Goal: Information Seeking & Learning: Find contact information

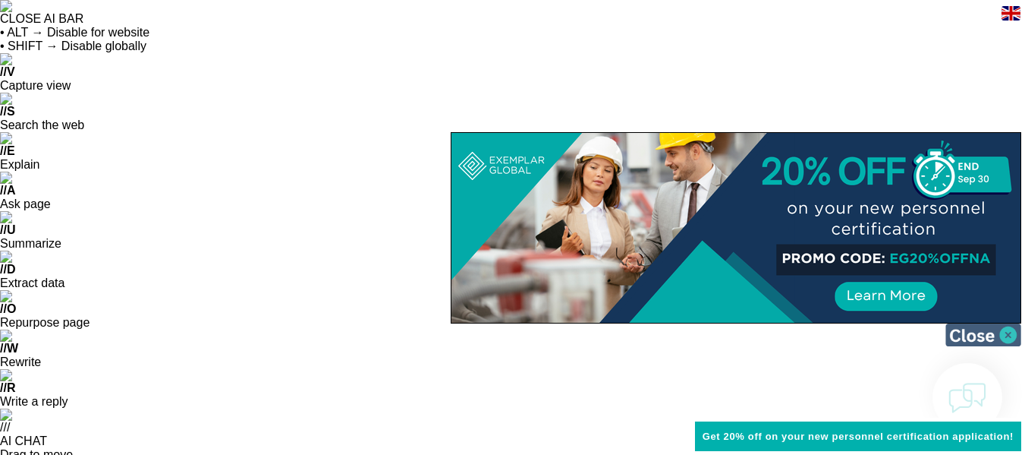
click at [980, 339] on img at bounding box center [984, 334] width 76 height 23
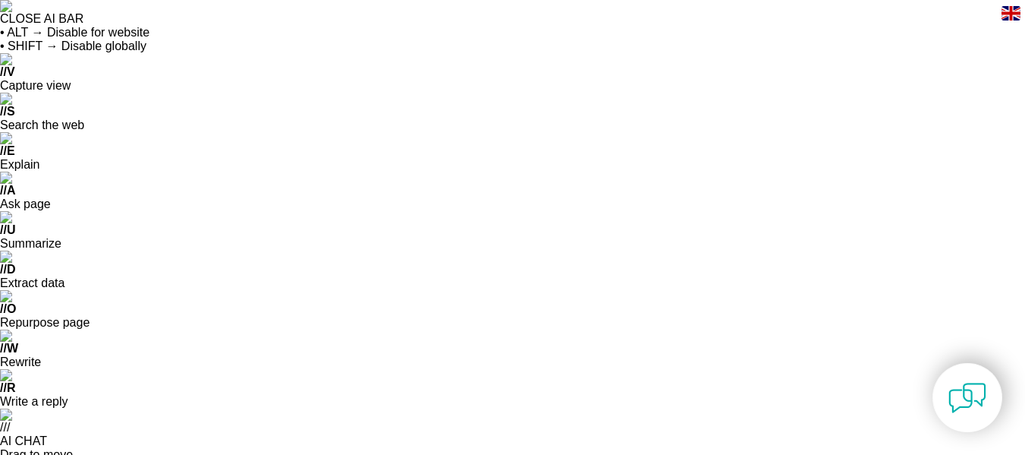
click at [1010, 23] on div "en" at bounding box center [1011, 12] width 28 height 25
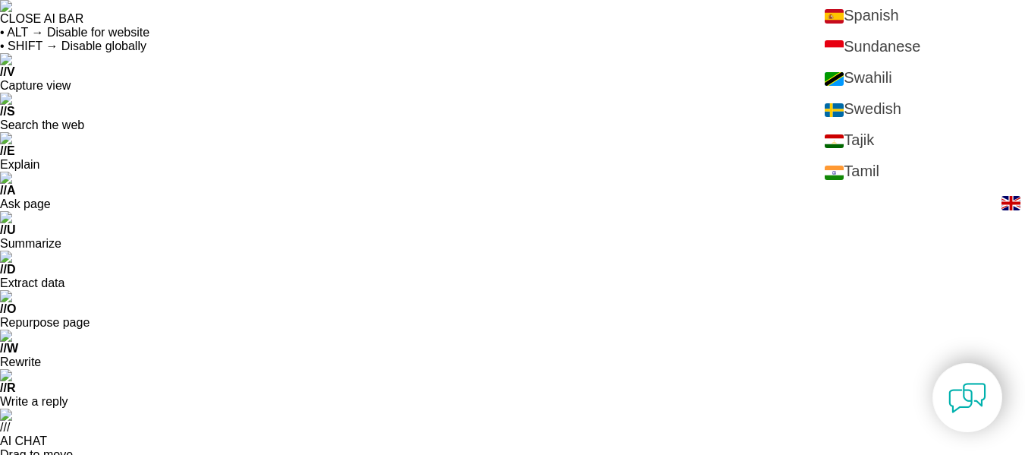
scroll to position [2650, 0]
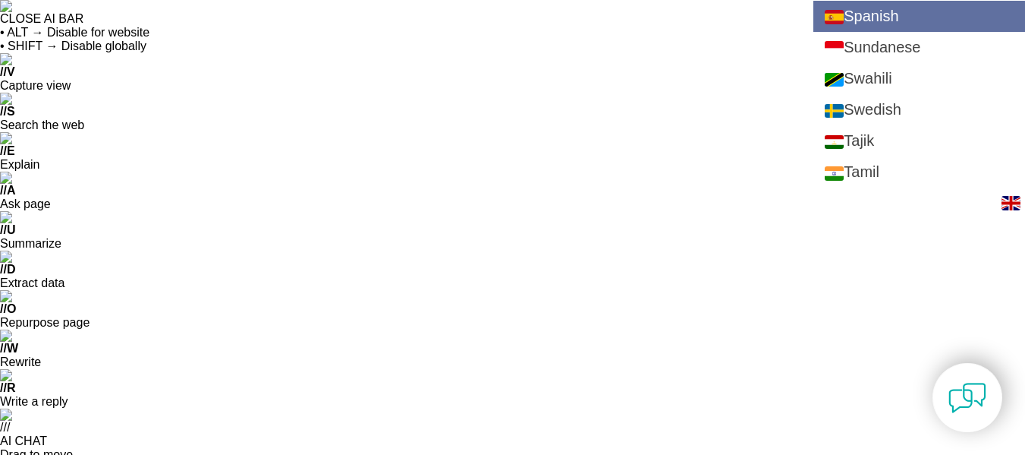
click at [902, 8] on link "Spanish" at bounding box center [920, 16] width 212 height 31
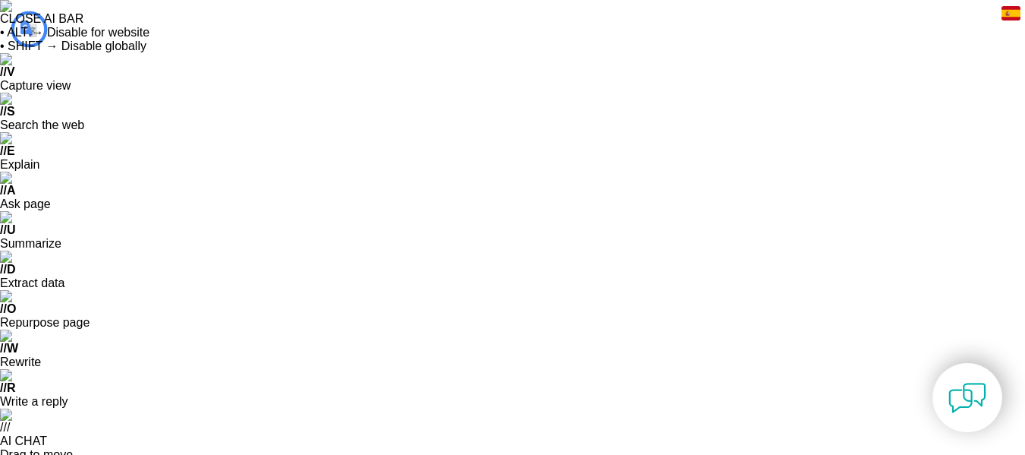
scroll to position [0, 0]
type input "Buscar"
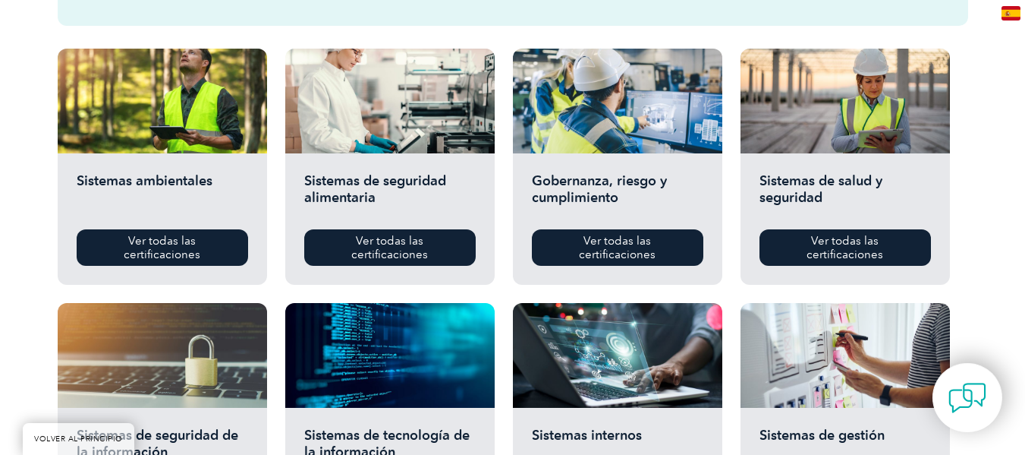
scroll to position [989, 0]
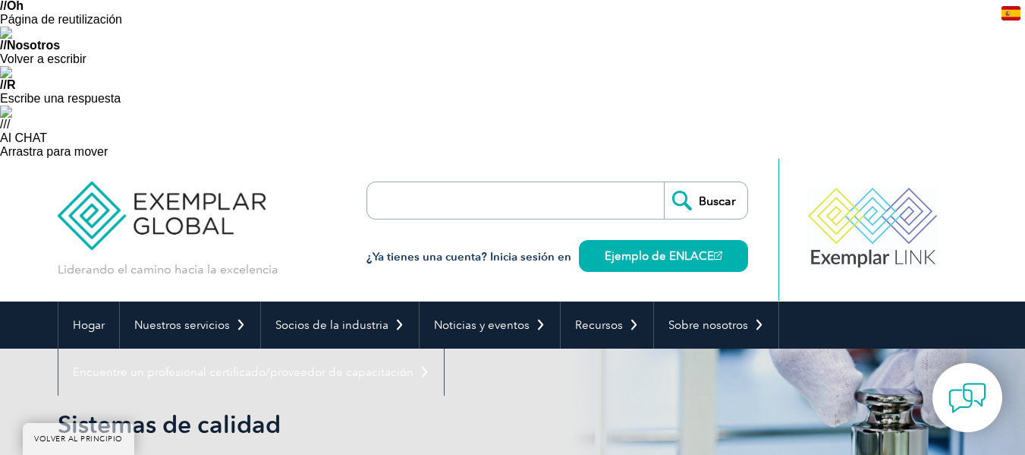
scroll to position [302, 0]
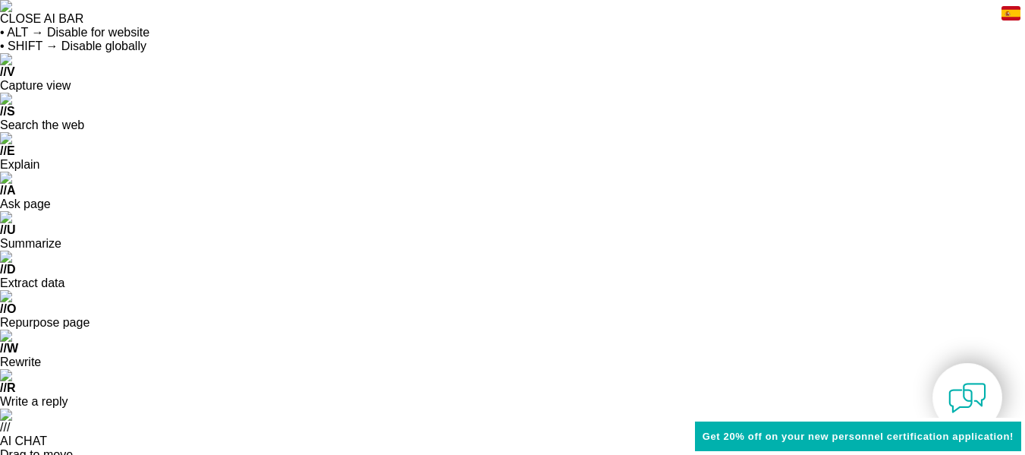
scroll to position [33, 0]
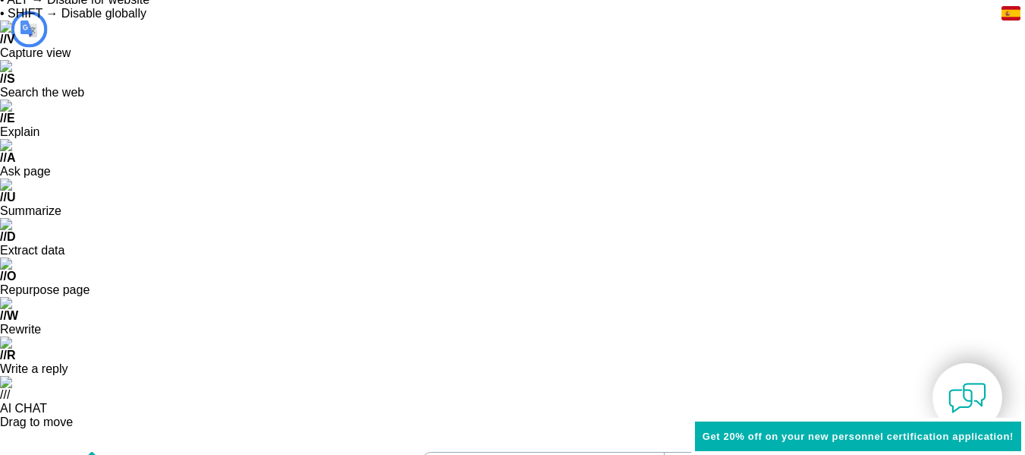
type input "Buscar"
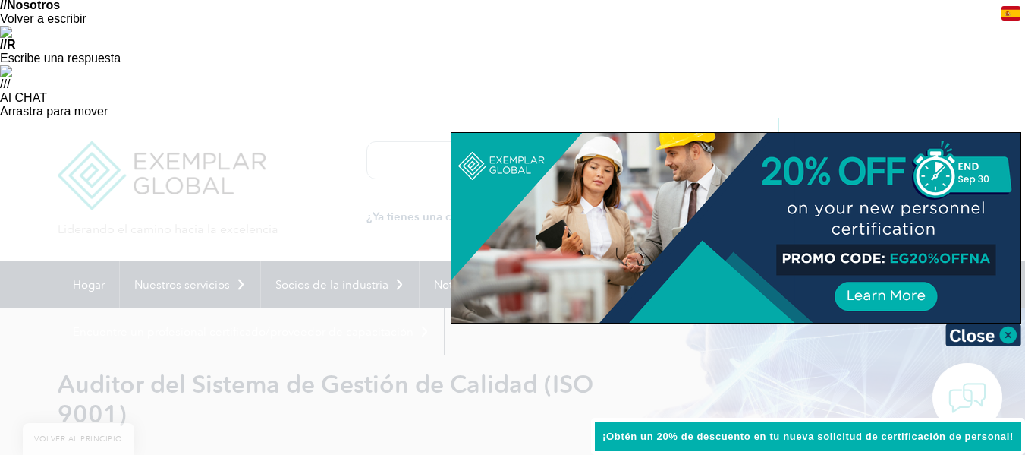
scroll to position [344, 0]
click at [965, 338] on img at bounding box center [984, 334] width 76 height 23
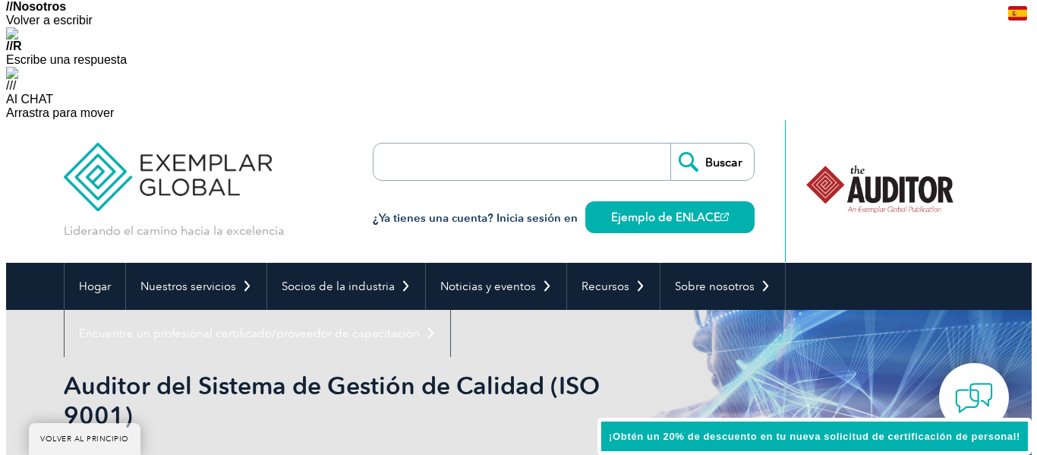
scroll to position [340, 0]
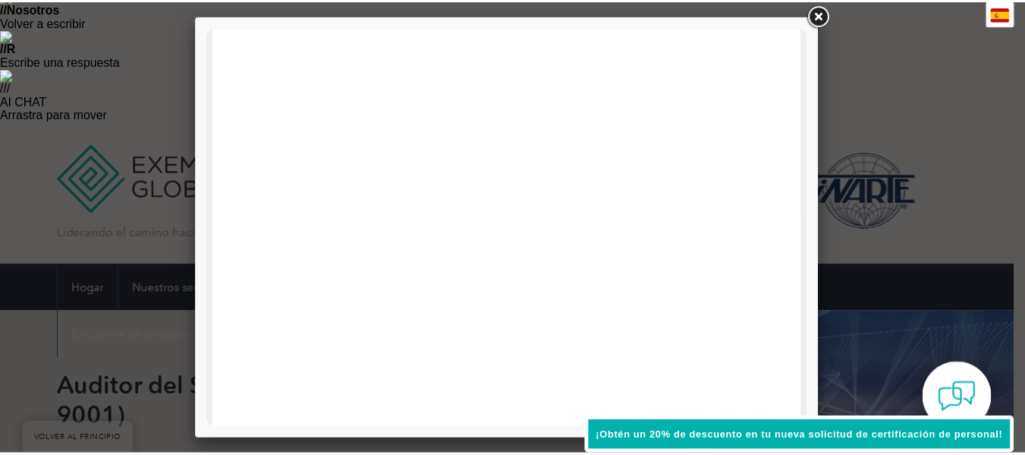
scroll to position [0, 0]
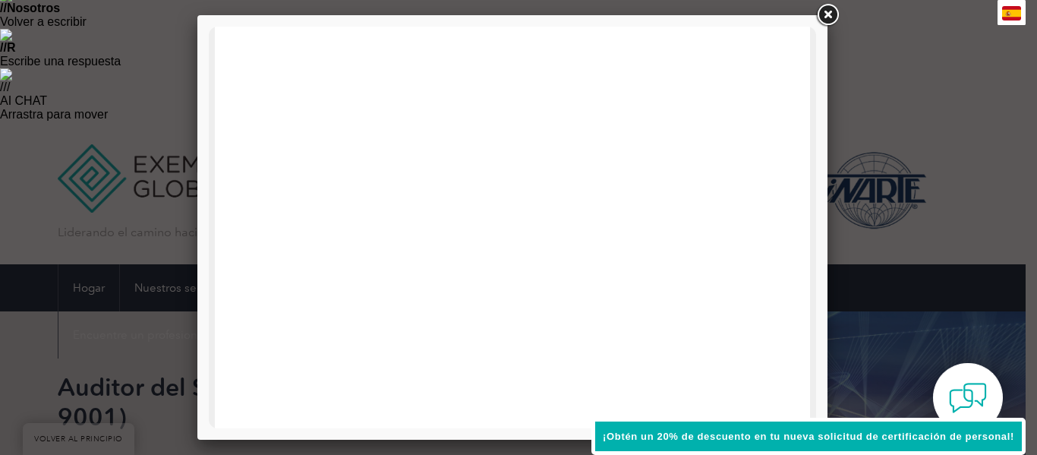
click at [831, 18] on link at bounding box center [827, 15] width 27 height 27
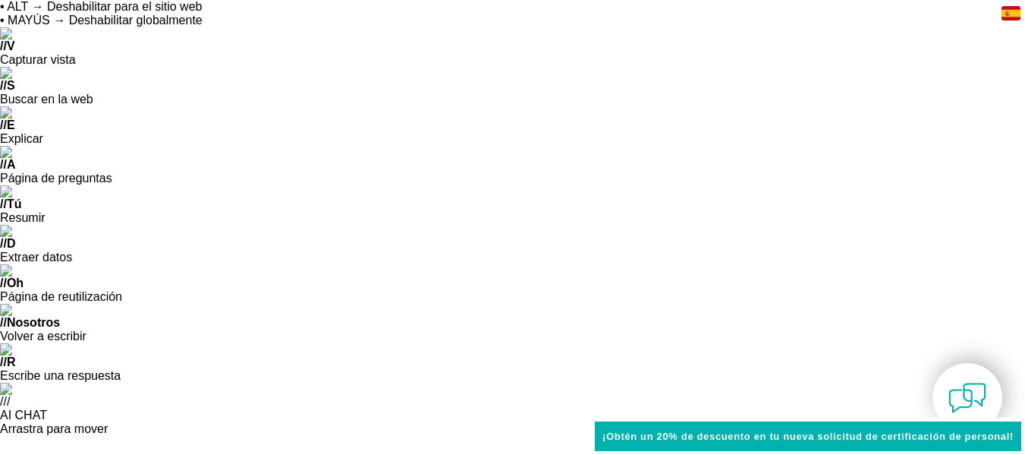
scroll to position [59, 0]
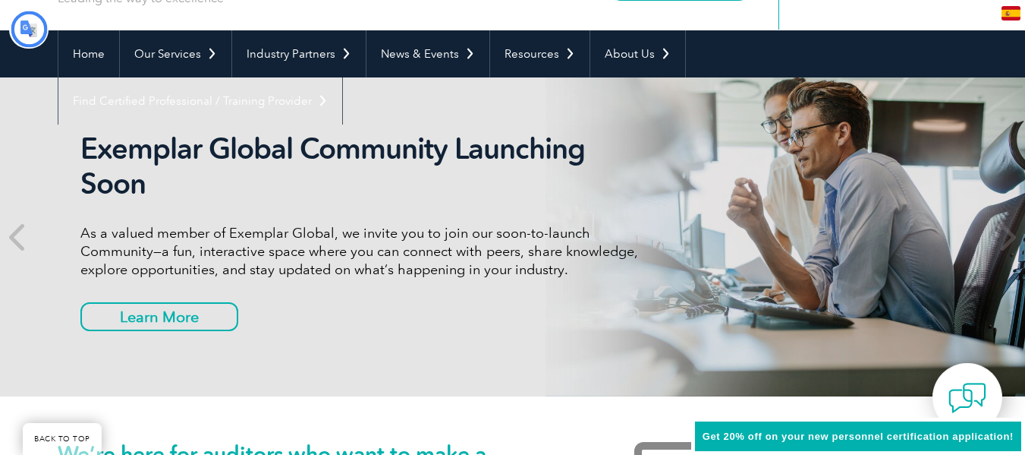
type input "Buscar"
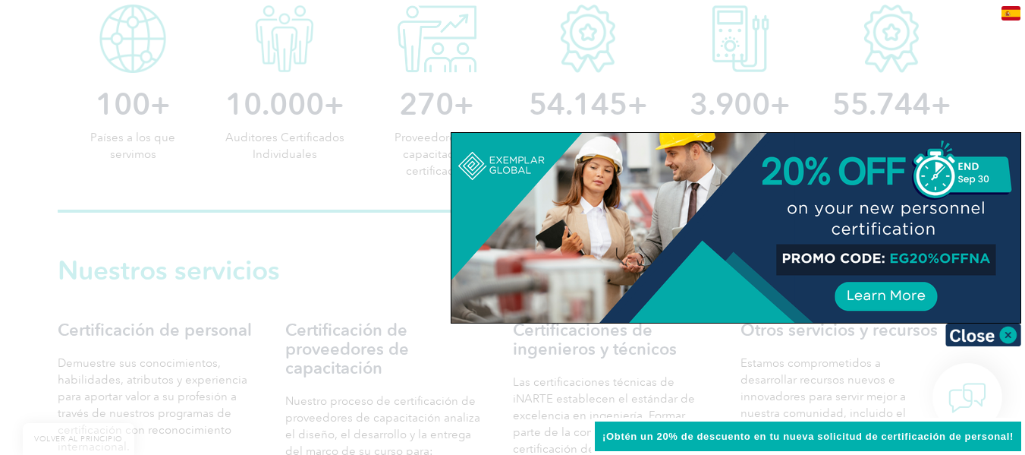
scroll to position [1160, 0]
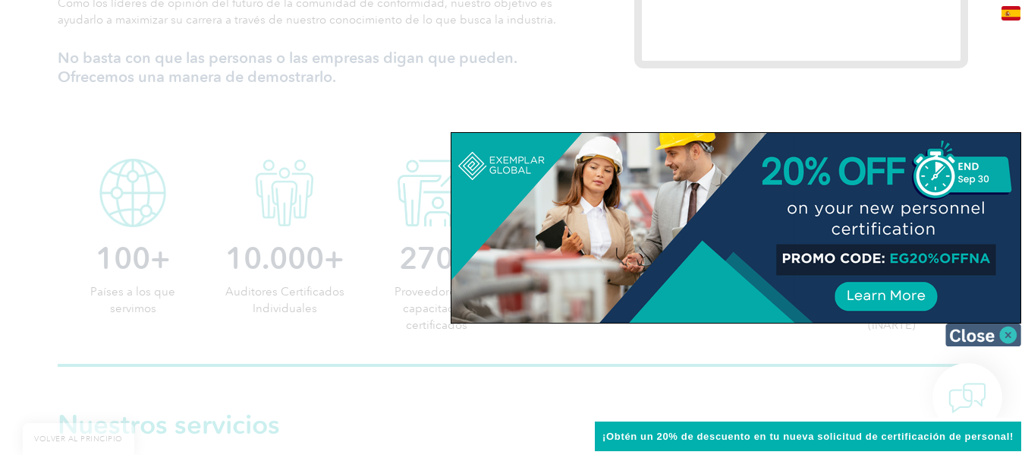
click at [983, 344] on img at bounding box center [984, 334] width 76 height 23
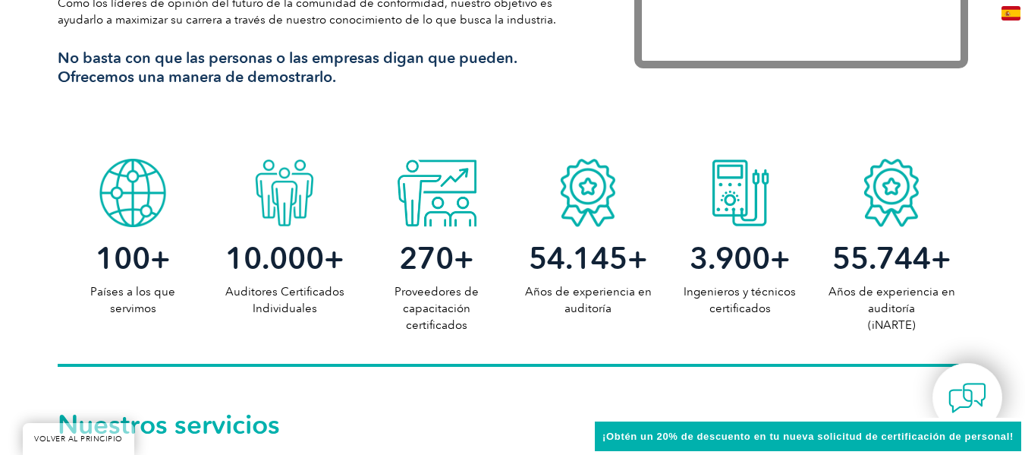
scroll to position [1126, 0]
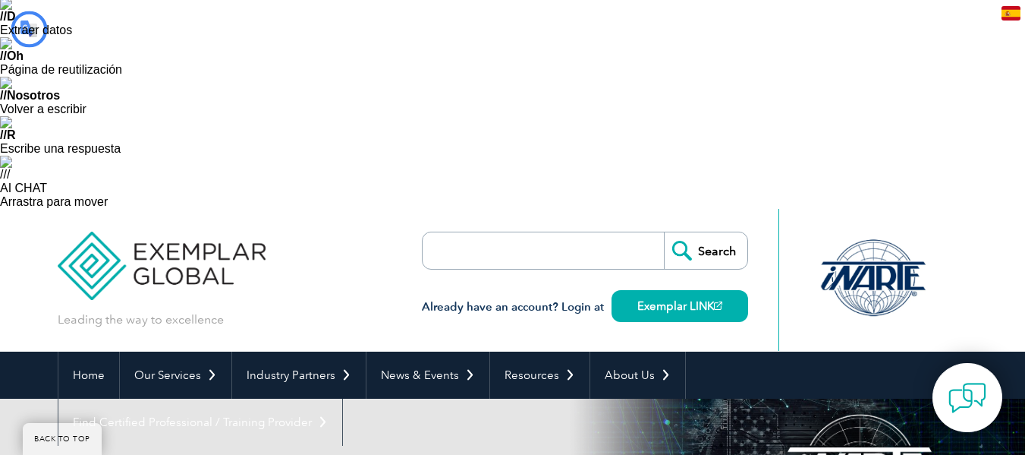
type input "Buscar"
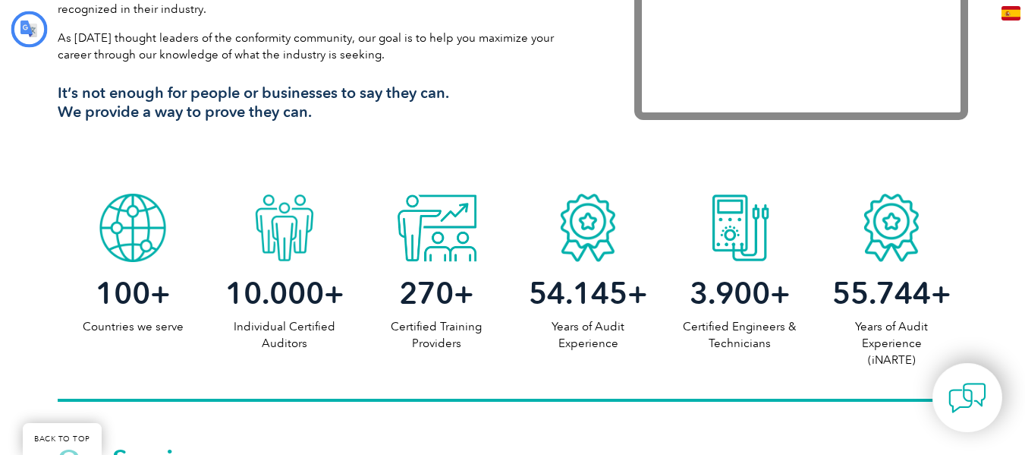
type input "Buscar"
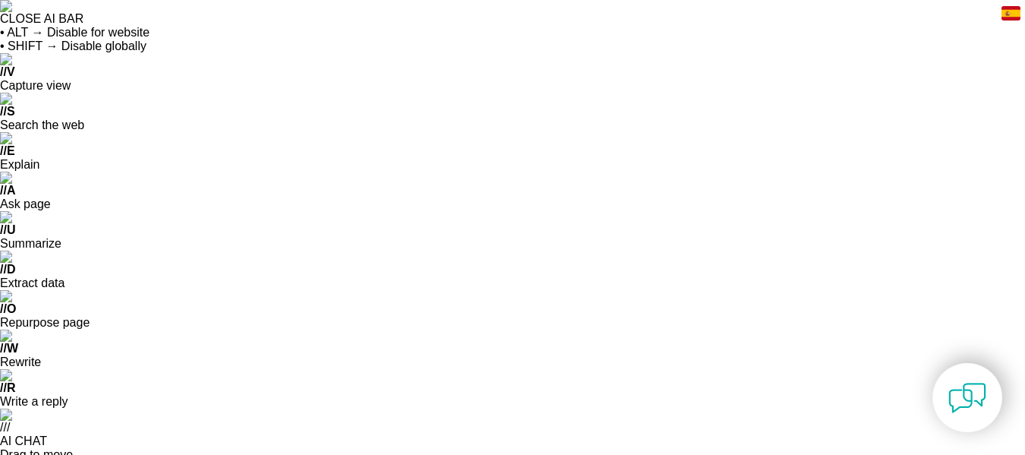
paste input "jstc-wings."
type input "jstc-wings."
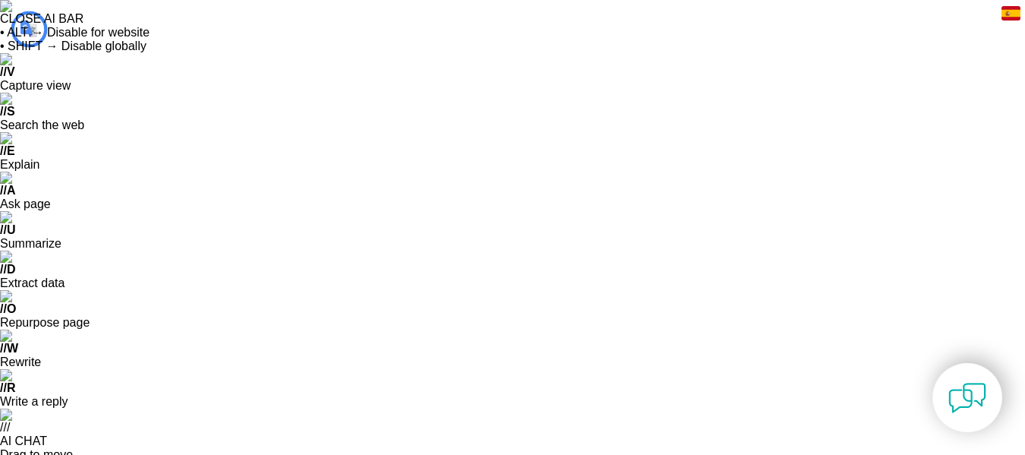
type input "Buscar"
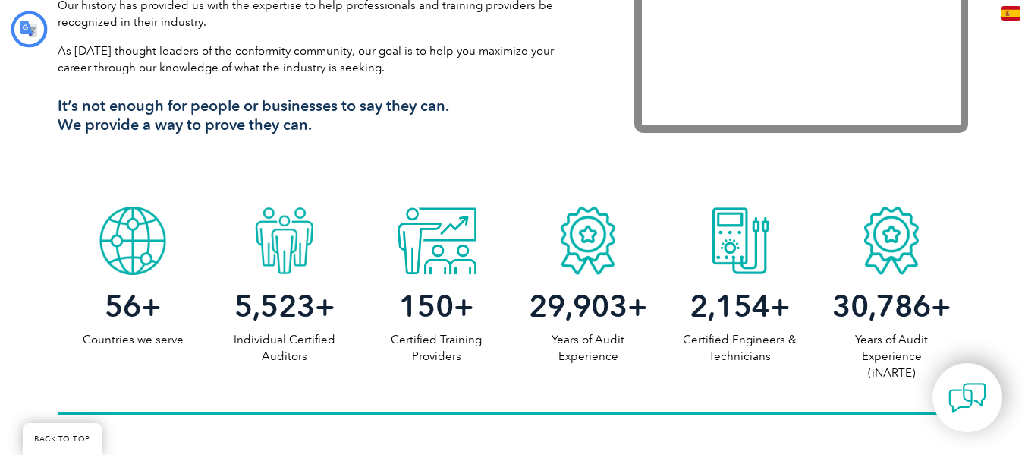
type input "Buscar"
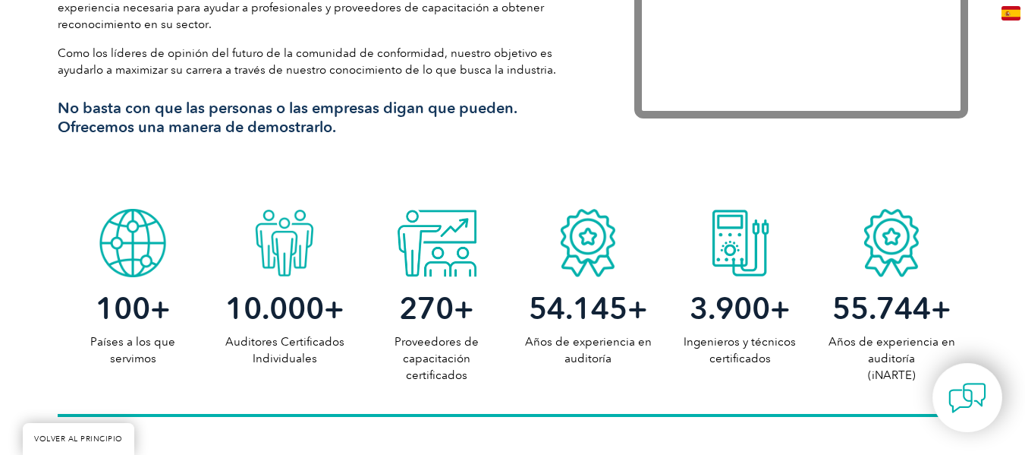
scroll to position [1138, 0]
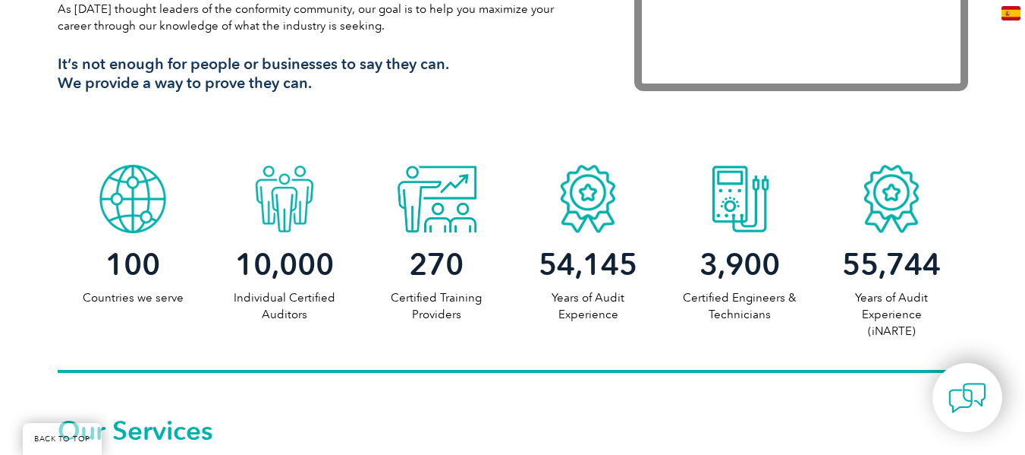
scroll to position [1121, 0]
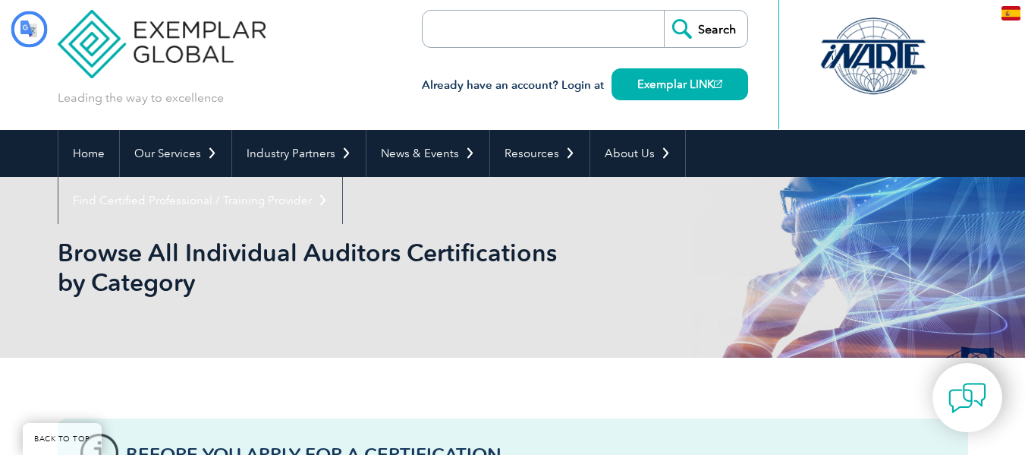
type input "Buscar"
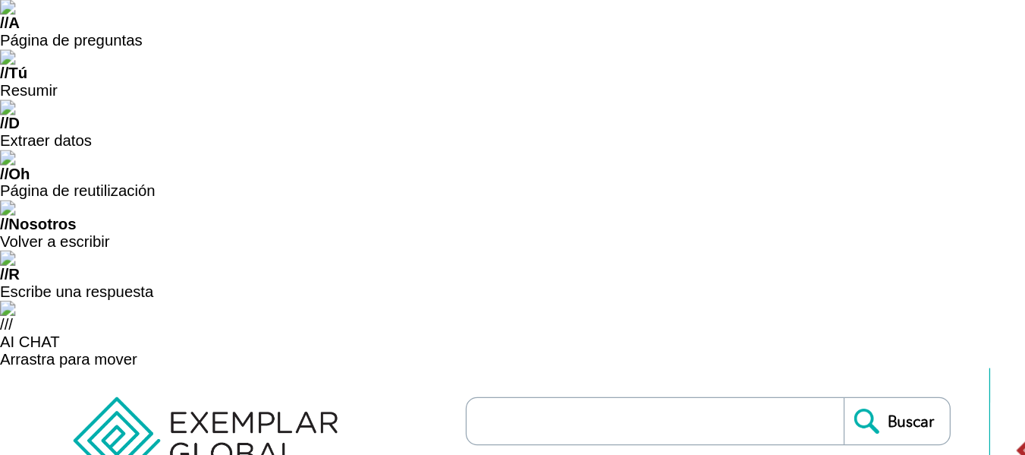
scroll to position [76, 0]
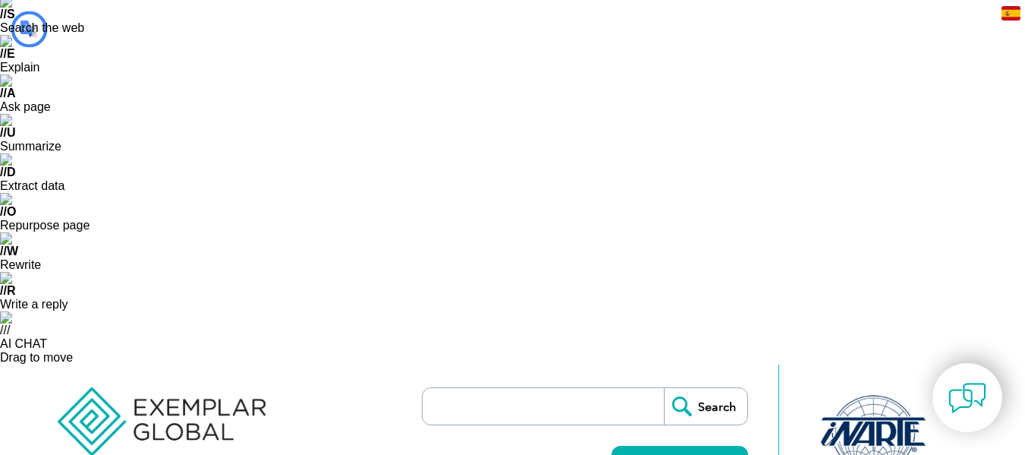
type input "Buscar"
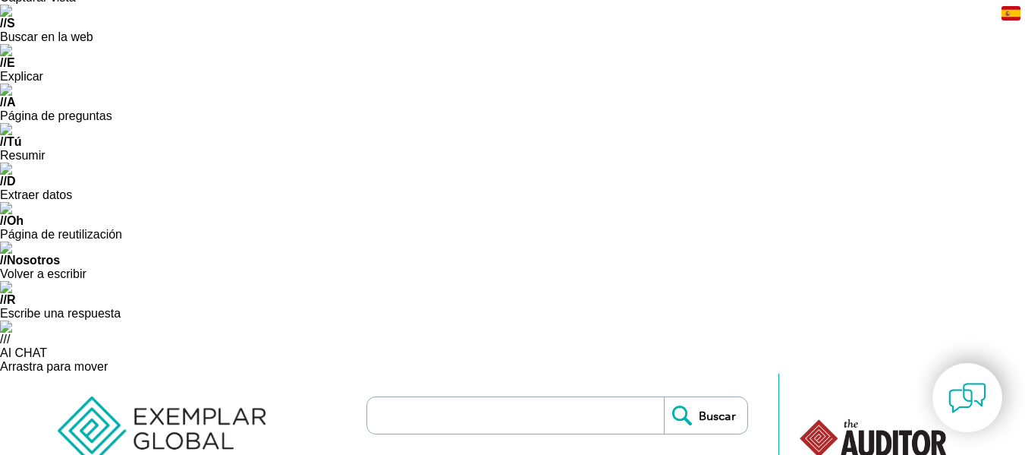
scroll to position [81, 0]
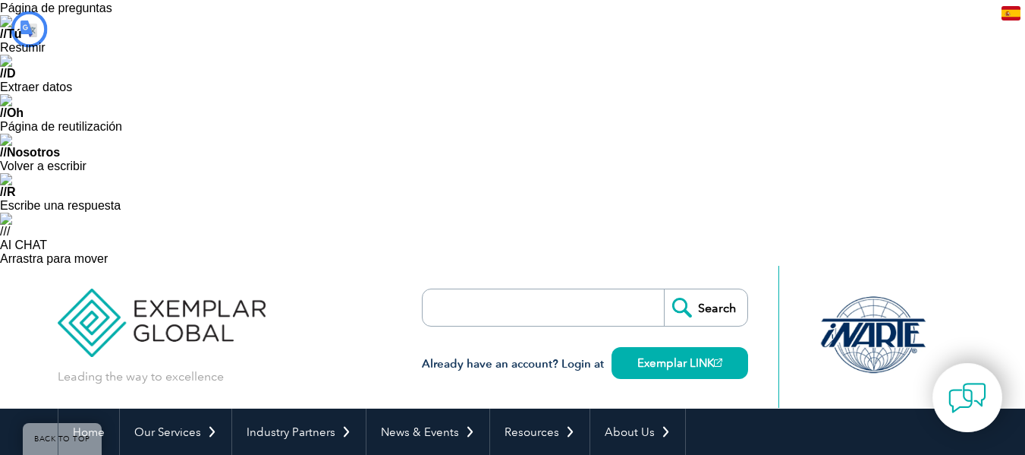
type input "Buscar"
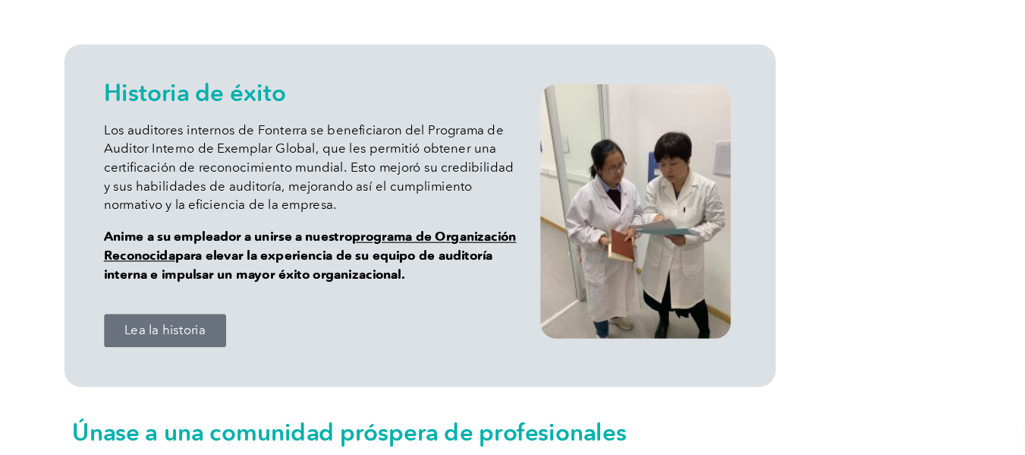
scroll to position [1934, 0]
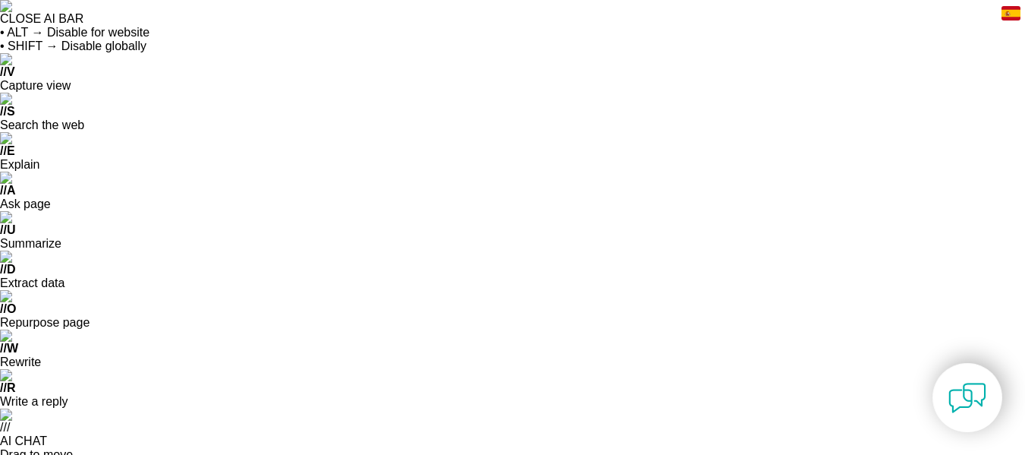
type input "Buscar"
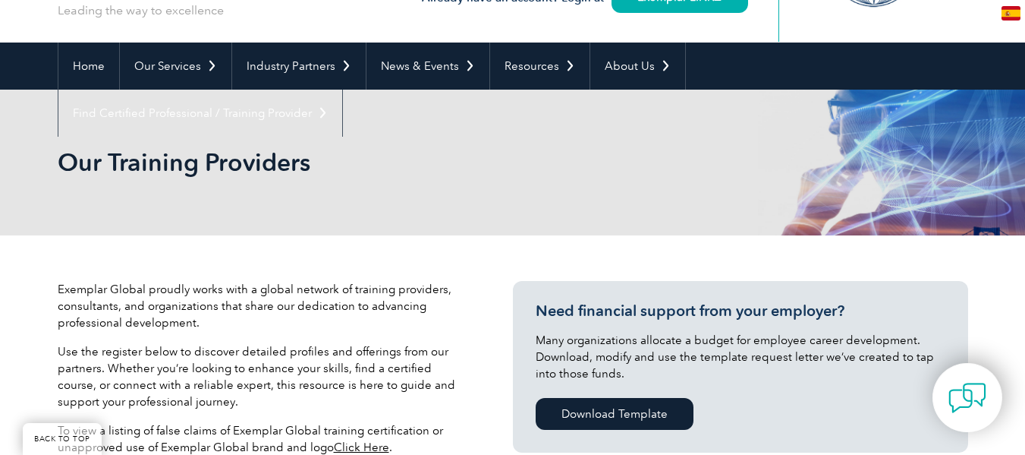
scroll to position [562, 0]
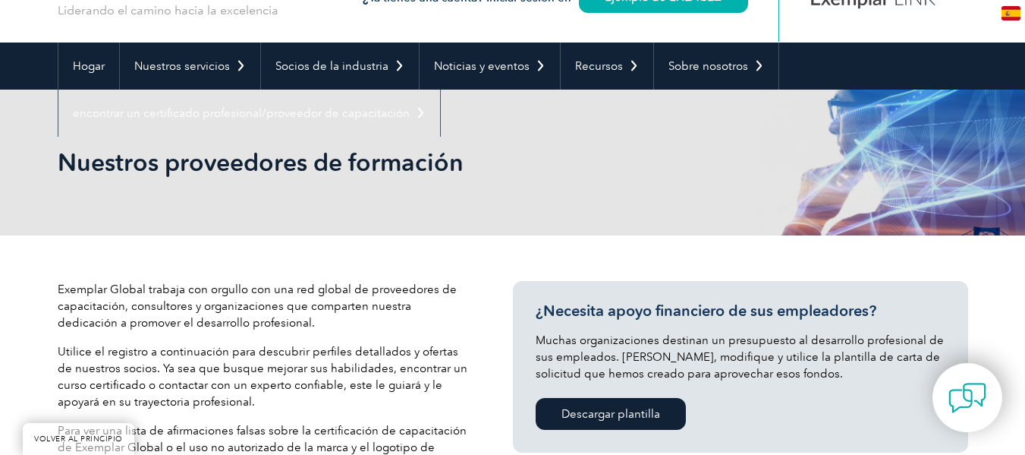
scroll to position [0, 0]
select select "Online"
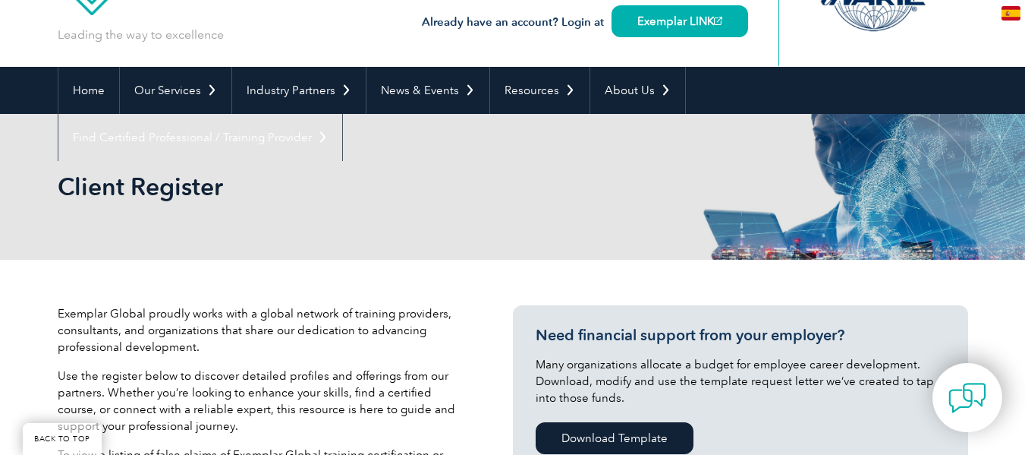
scroll to position [537, 0]
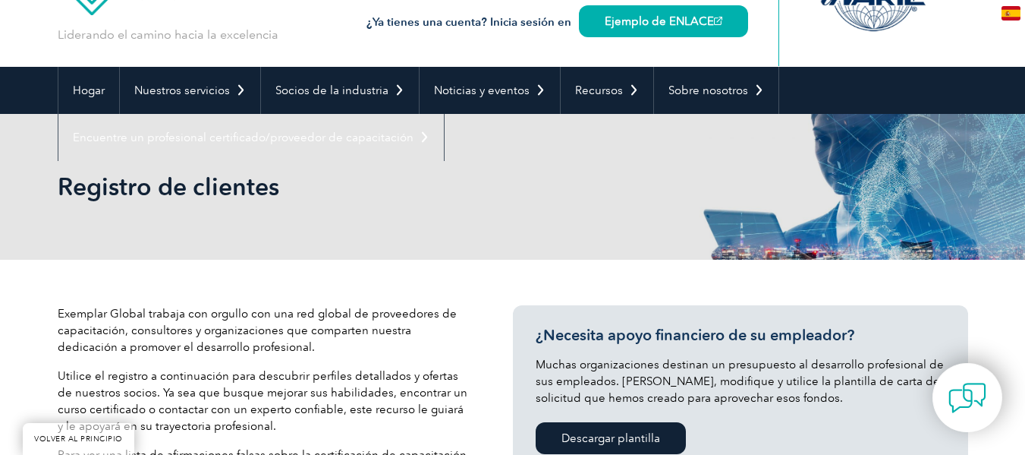
scroll to position [0, 0]
select select "[GEOGRAPHIC_DATA]"
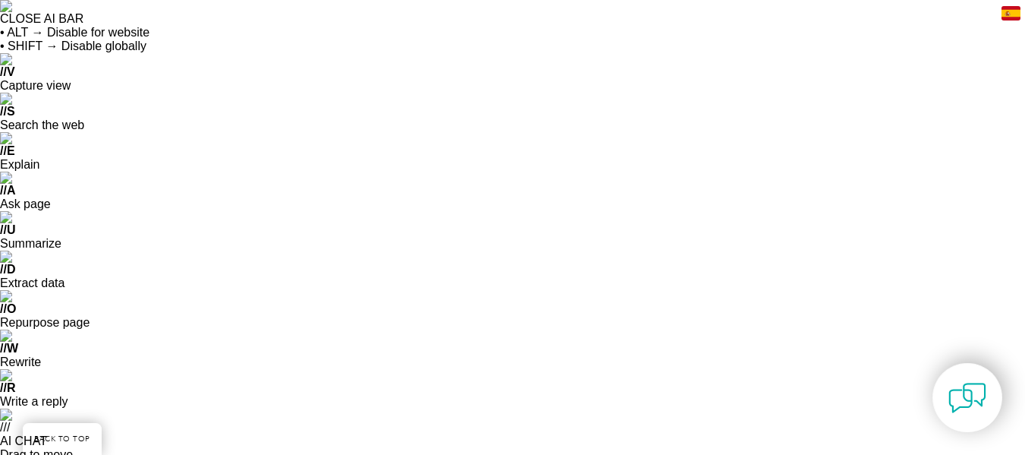
select select "[GEOGRAPHIC_DATA]"
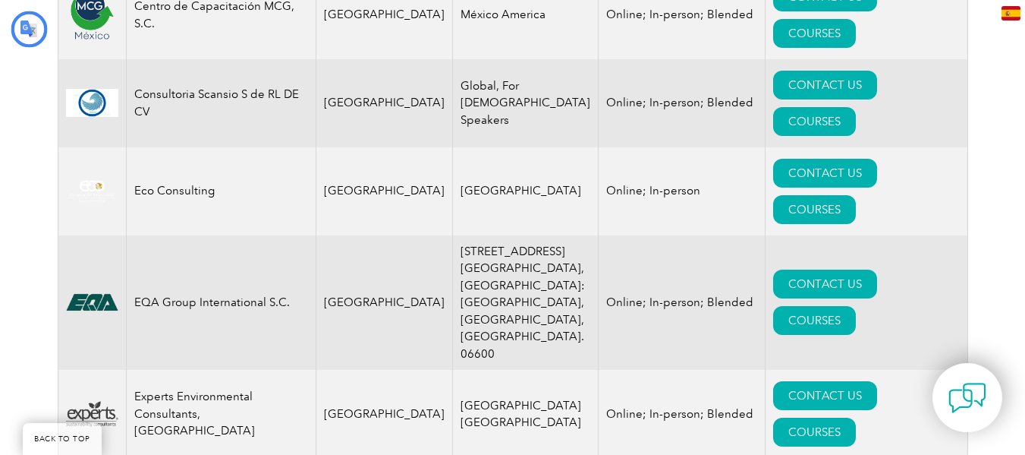
type input "Buscar"
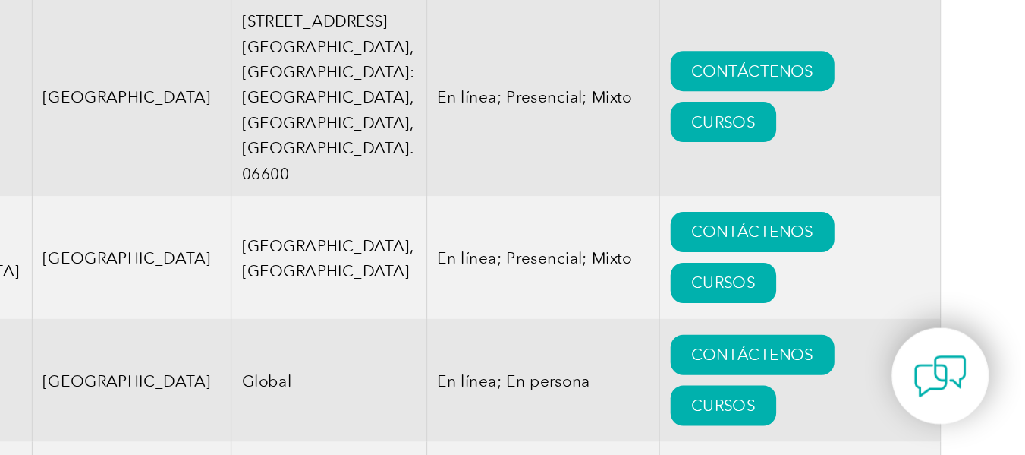
scroll to position [1346, 0]
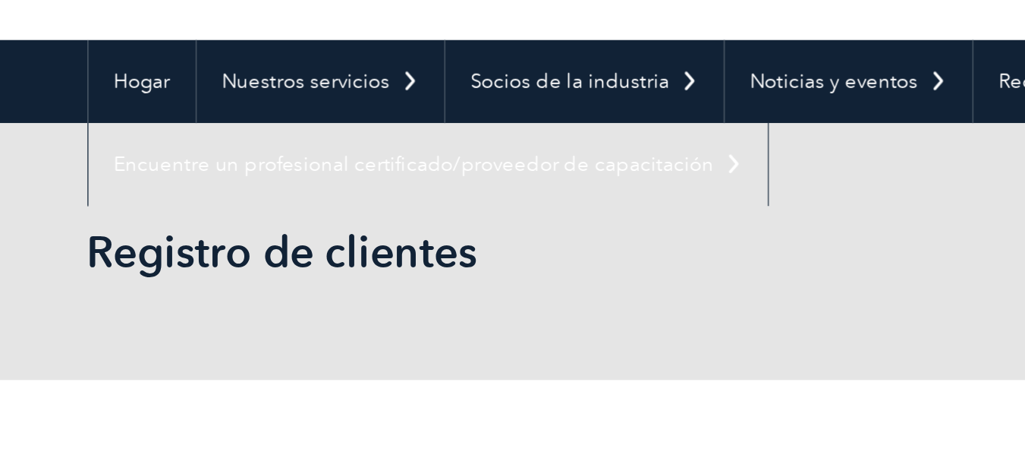
scroll to position [575, 0]
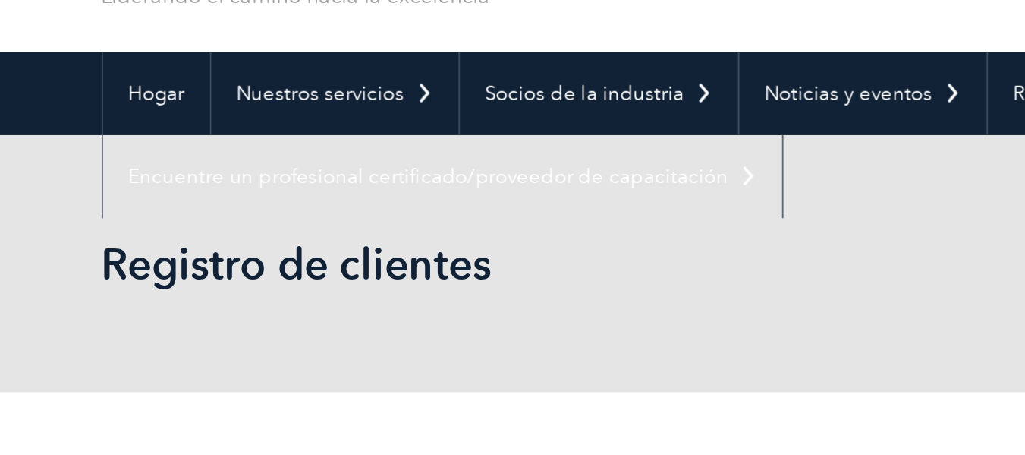
paste input "jstc-wings"
type input "jstc-wings"
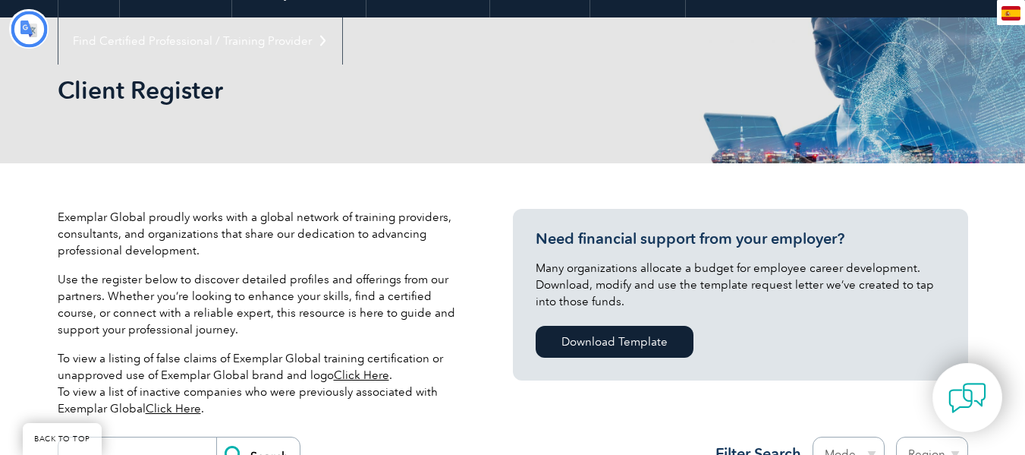
type input "Buscar"
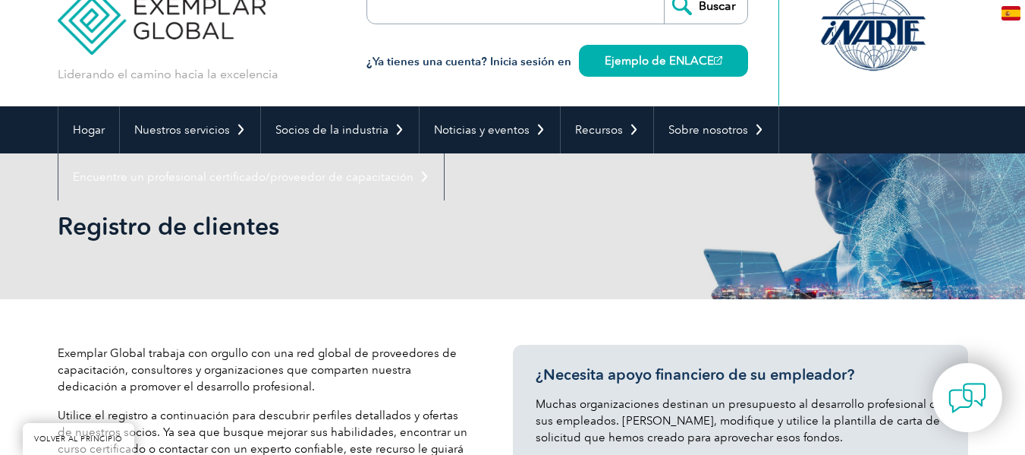
paste input "JS Training & Consulting"
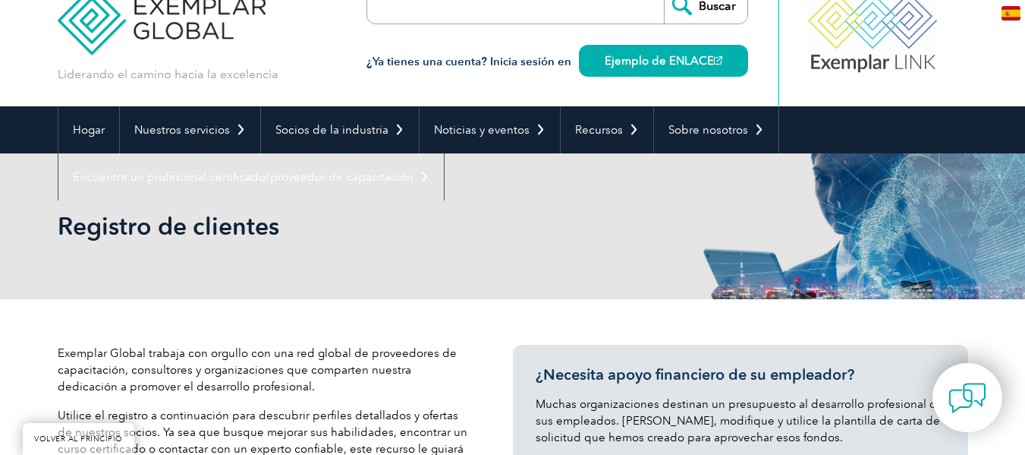
scroll to position [0, 14]
type input "JS Training & Consulting"
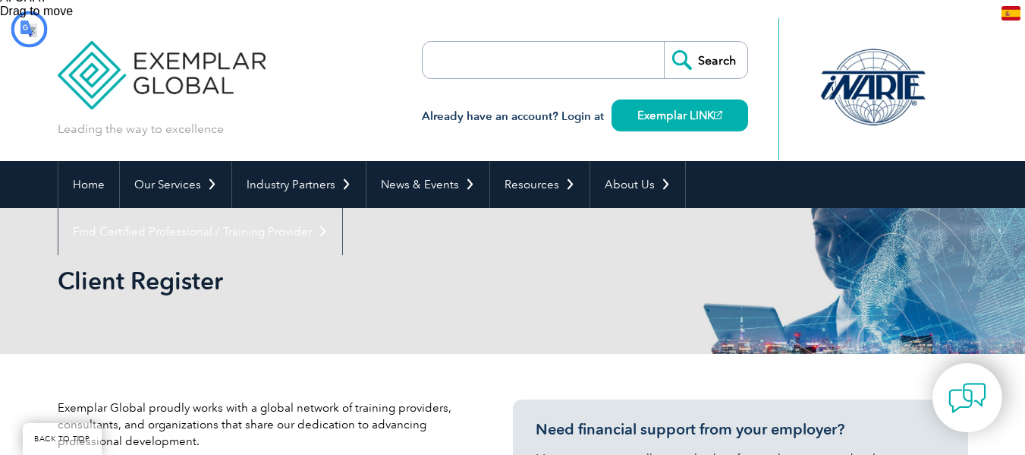
type input "Buscar"
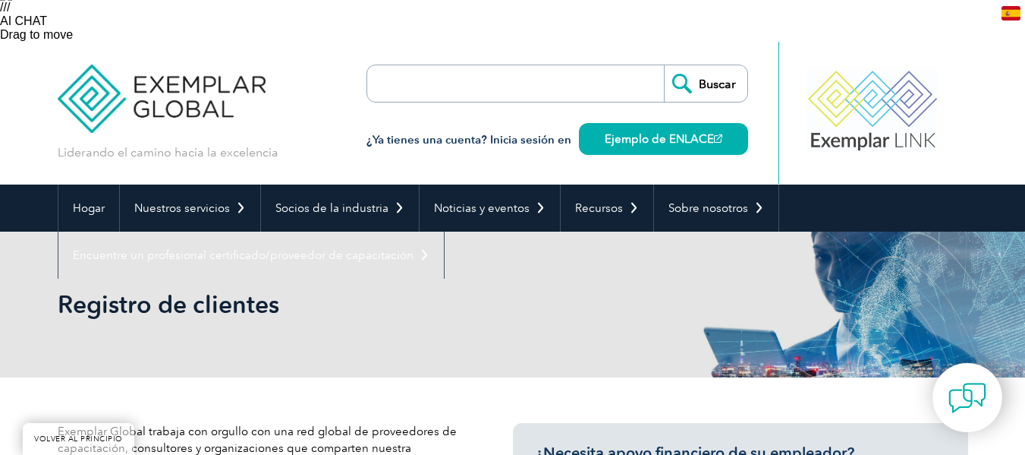
scroll to position [418, 0]
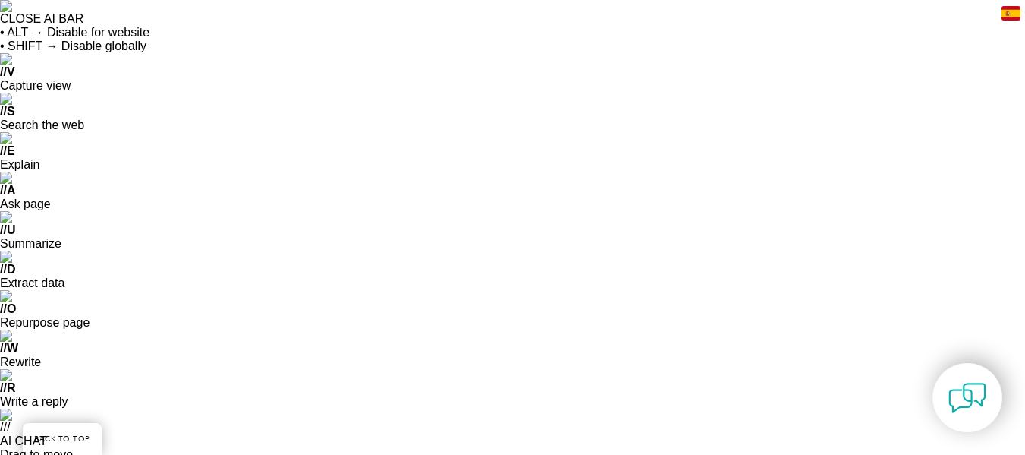
scroll to position [498, 0]
select select "[GEOGRAPHIC_DATA]"
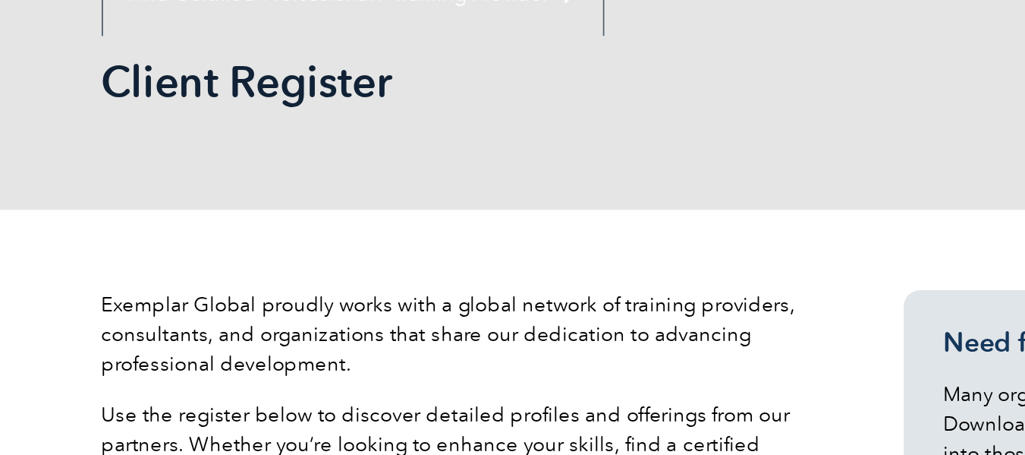
scroll to position [575, 0]
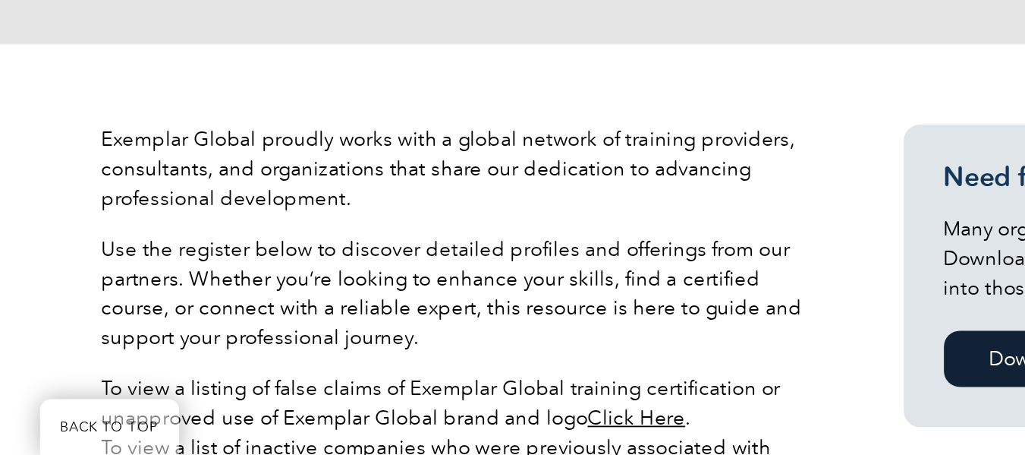
type input "Buscar"
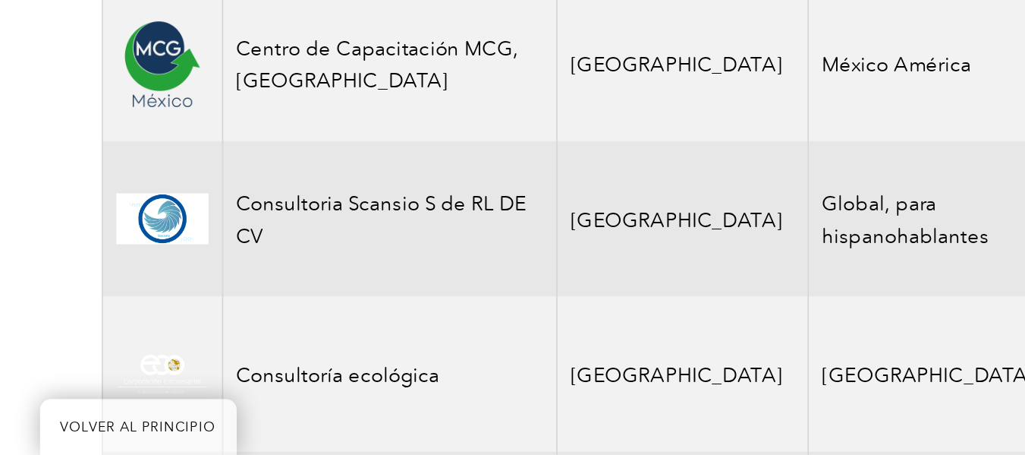
scroll to position [1021, 0]
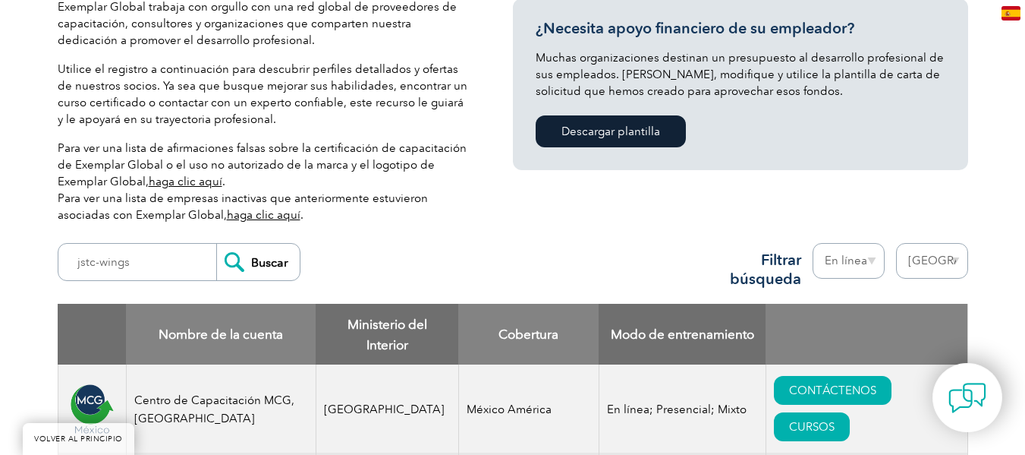
scroll to position [693, 0]
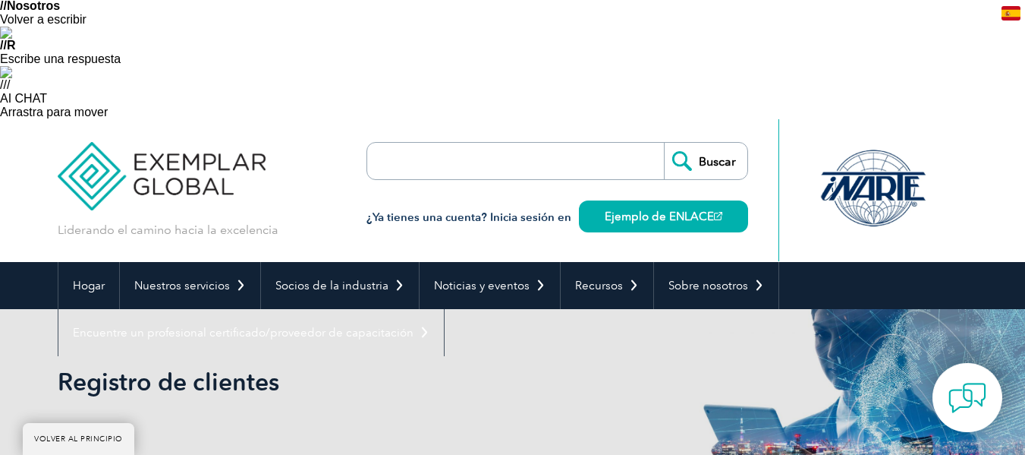
scroll to position [345, 0]
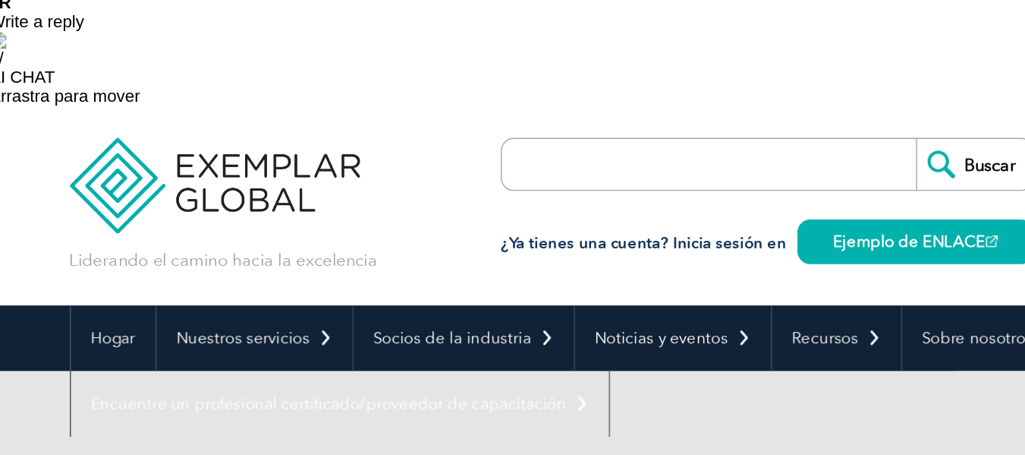
drag, startPoint x: 49, startPoint y: 217, endPoint x: 143, endPoint y: 218, distance: 93.4
drag, startPoint x: 142, startPoint y: 218, endPoint x: 59, endPoint y: 221, distance: 82.8
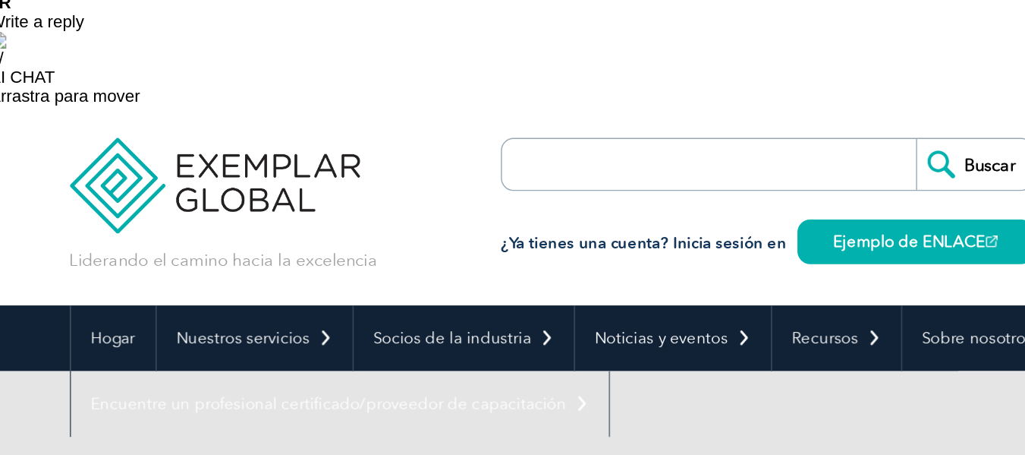
copy font "Exemplar Globa"
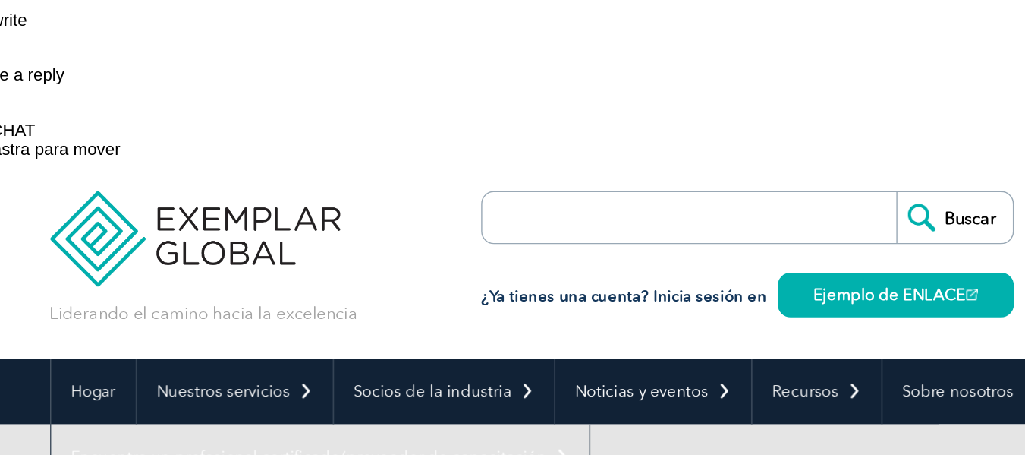
drag, startPoint x: 145, startPoint y: 294, endPoint x: 79, endPoint y: 294, distance: 66.0
paste input "JS Training & Consulting"
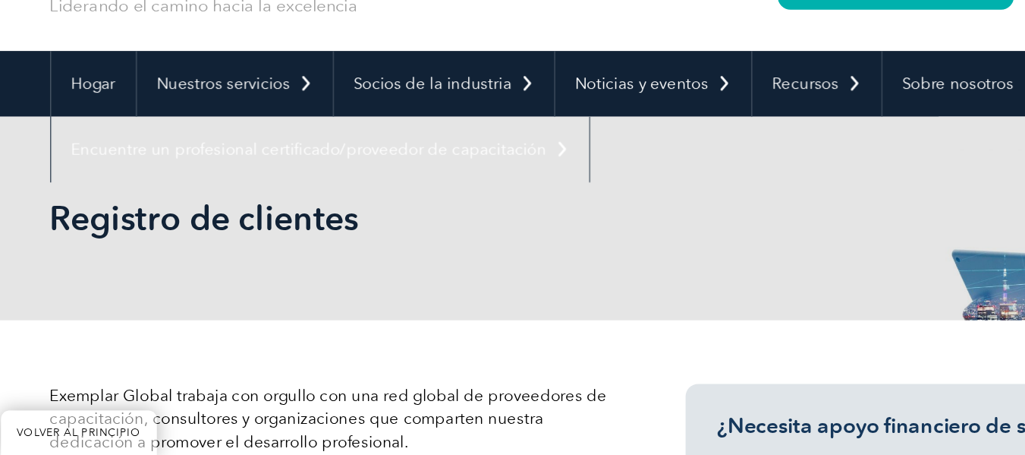
scroll to position [438, 0]
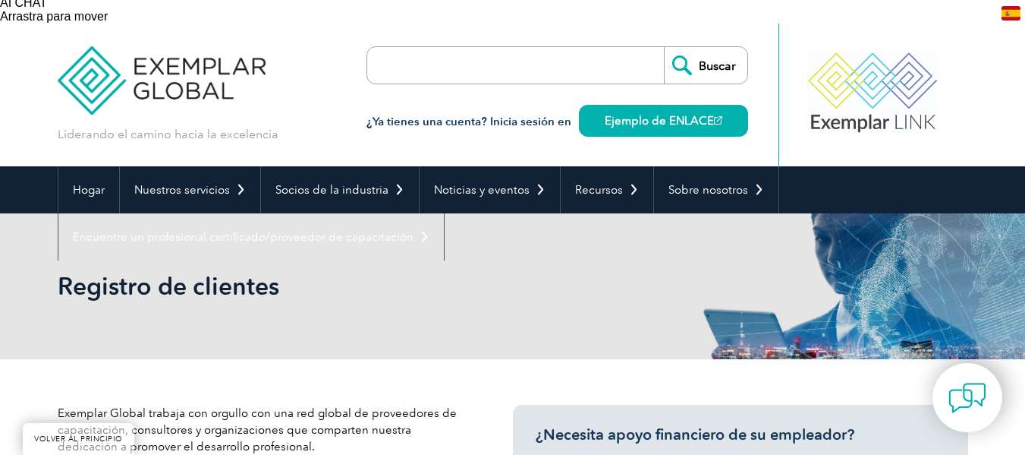
type input "jJS Training & Consulting"
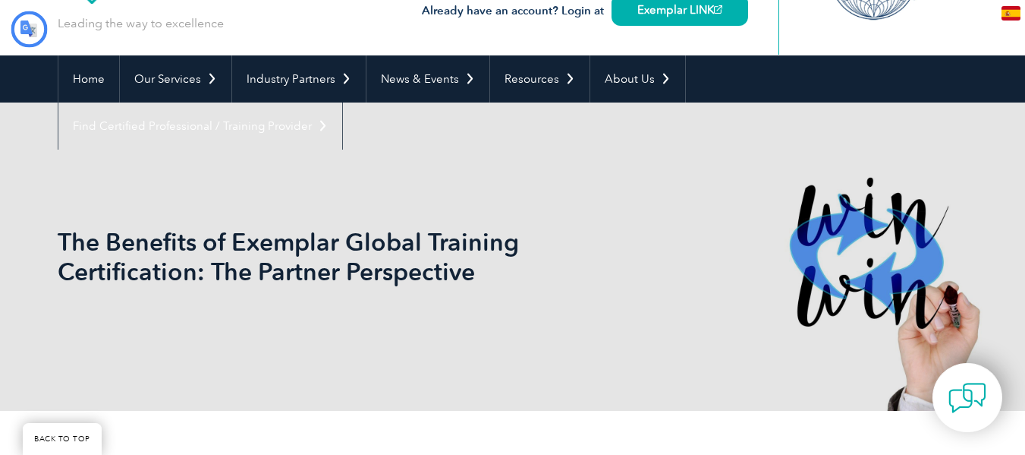
type input "Buscar"
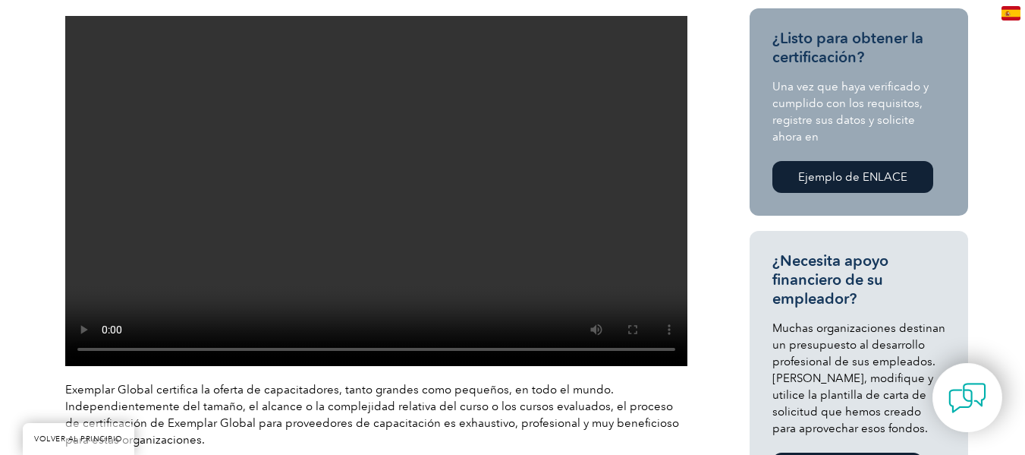
scroll to position [996, 0]
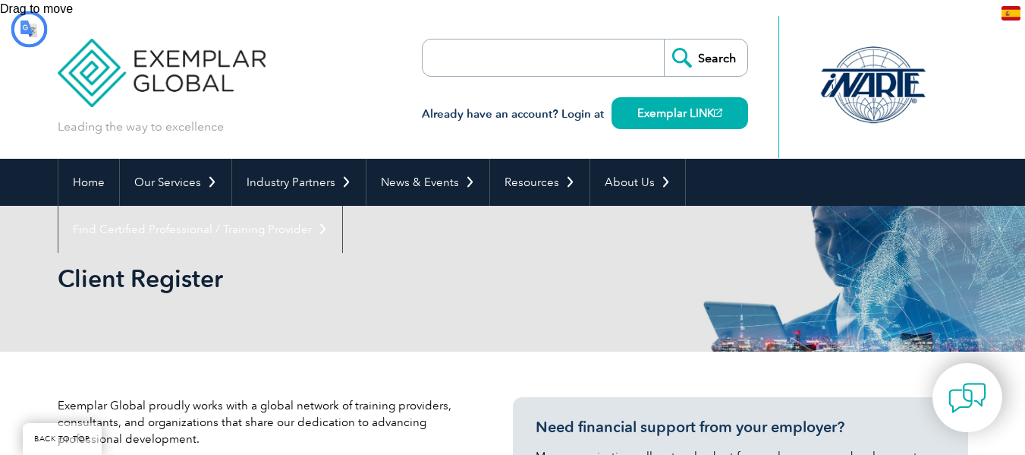
type input "Buscar"
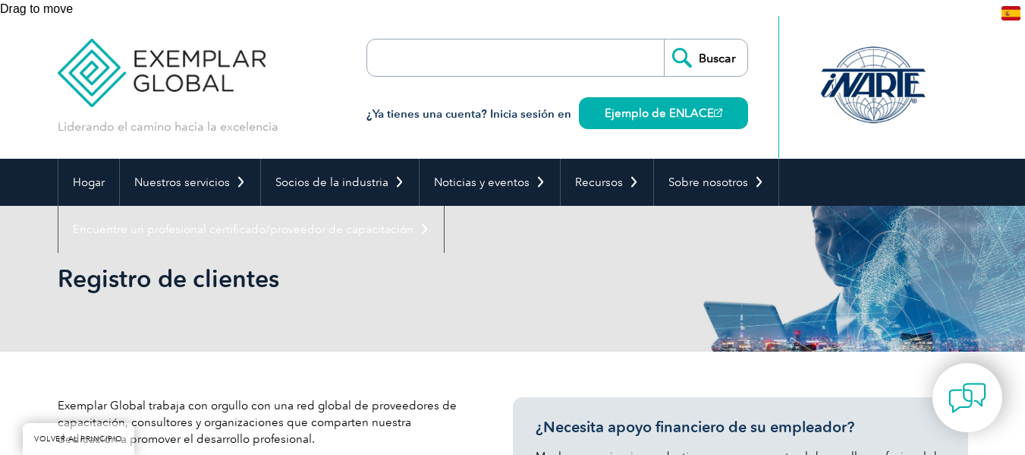
paste input "JS Training & Consulting"
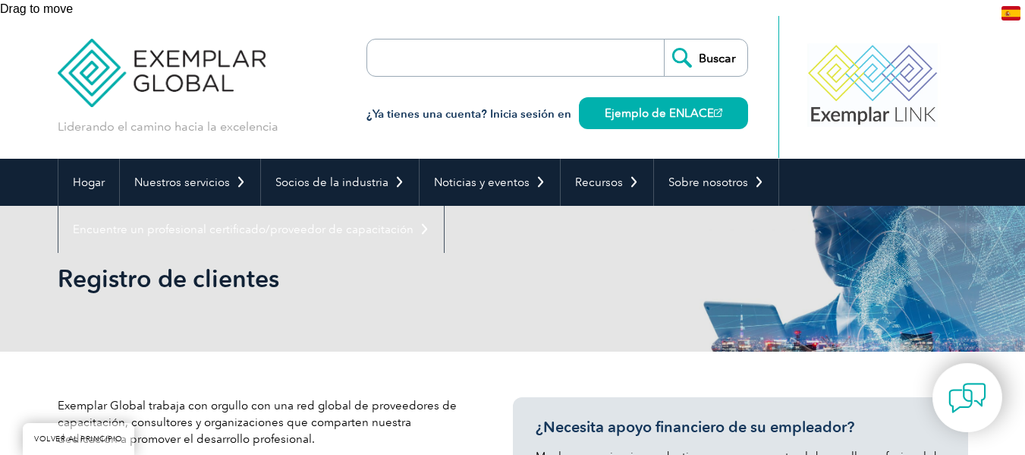
type input "JS Training"
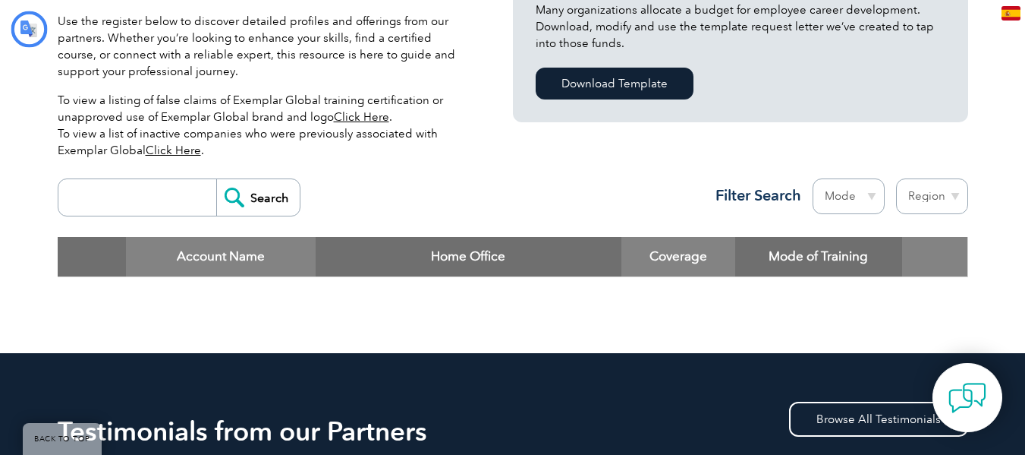
type input "Buscar"
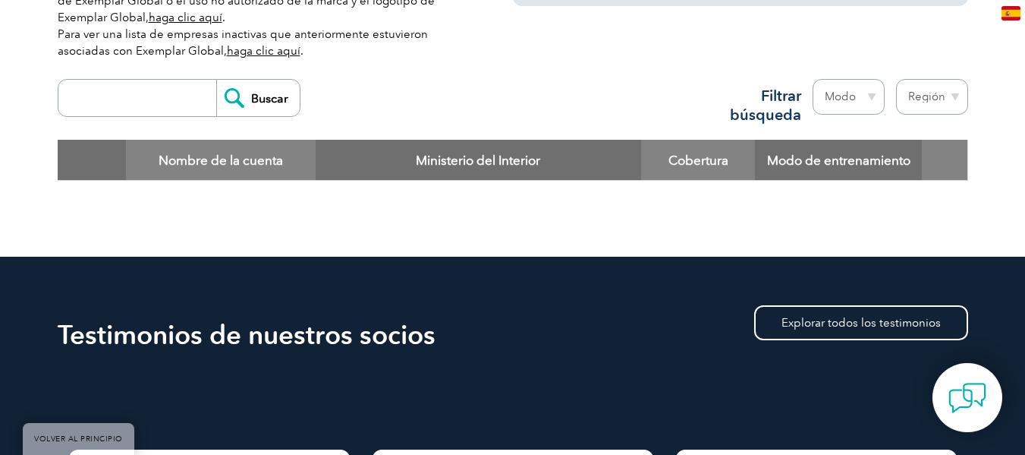
scroll to position [980, 0]
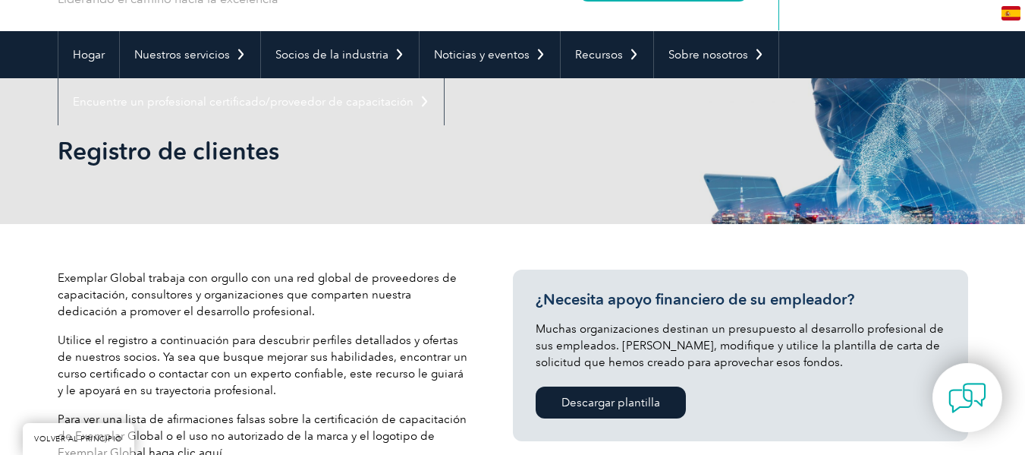
scroll to position [496, 0]
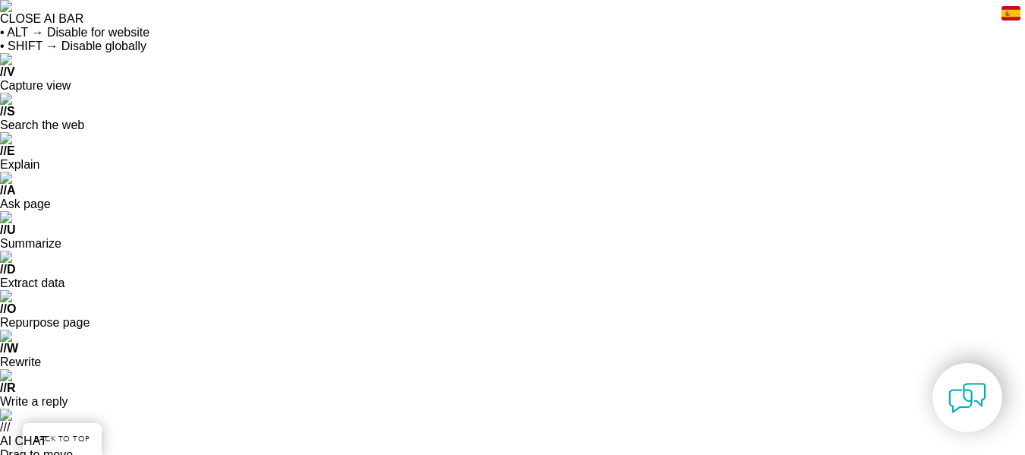
select select "[GEOGRAPHIC_DATA]"
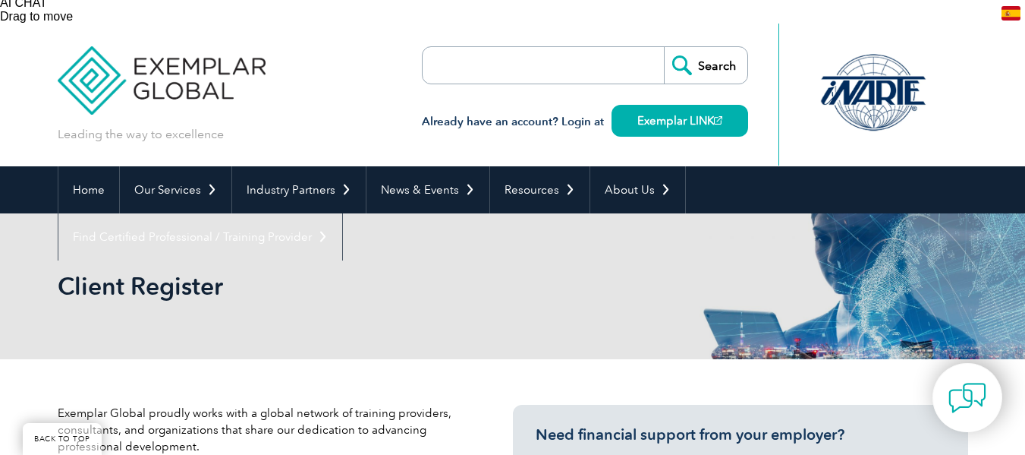
type input "Buscar"
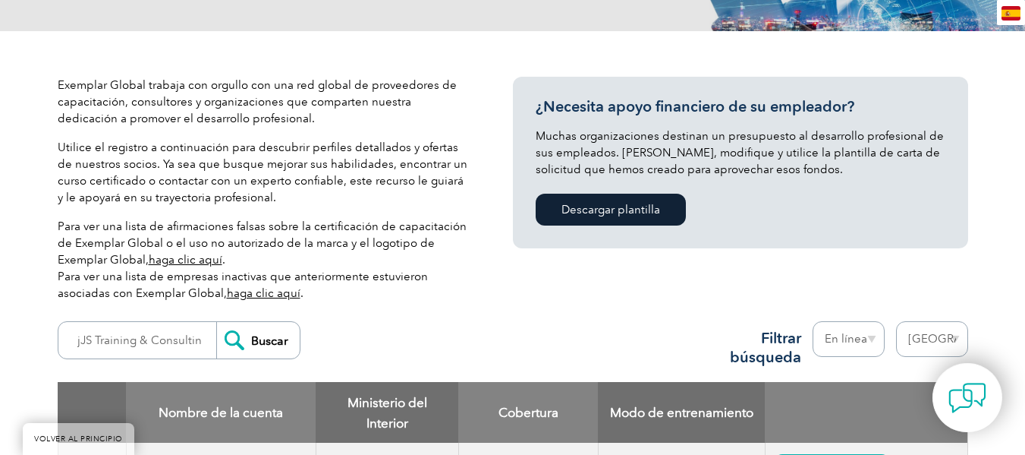
scroll to position [945, 0]
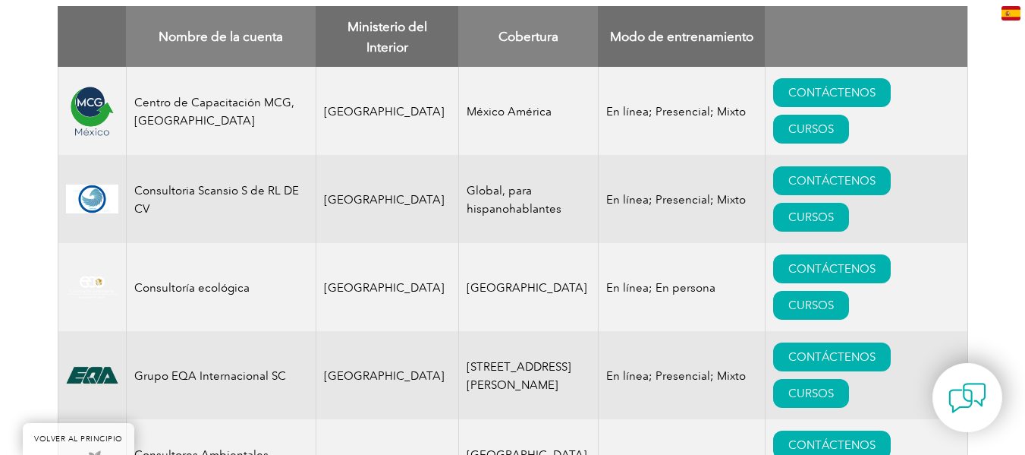
scroll to position [1143, 0]
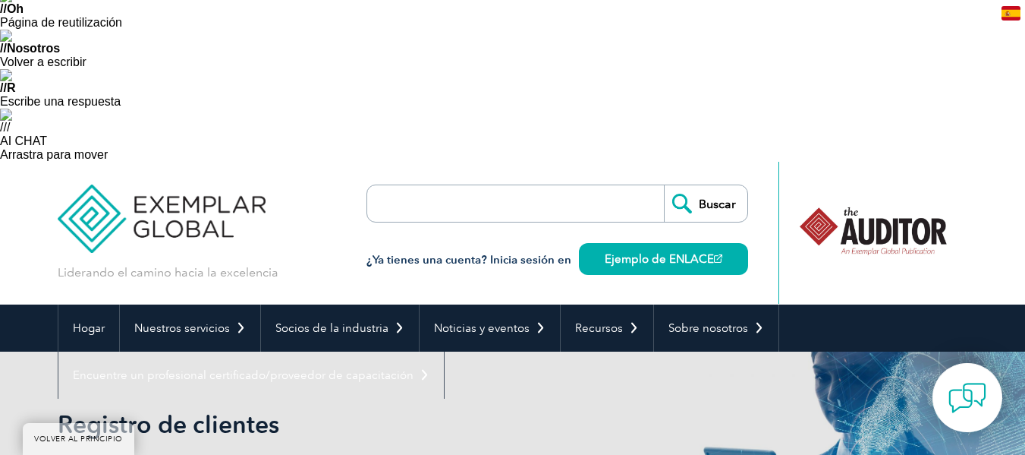
scroll to position [298, 0]
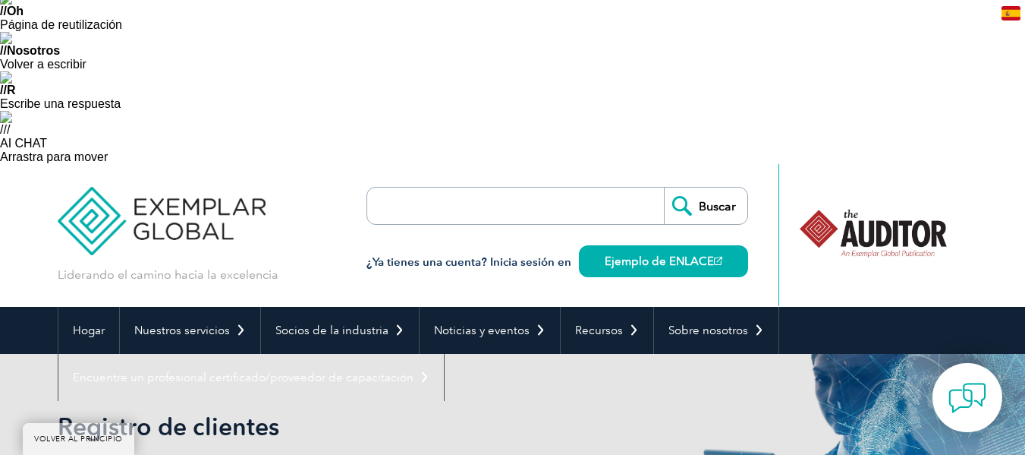
drag, startPoint x: 74, startPoint y: 342, endPoint x: 233, endPoint y: 360, distance: 159.6
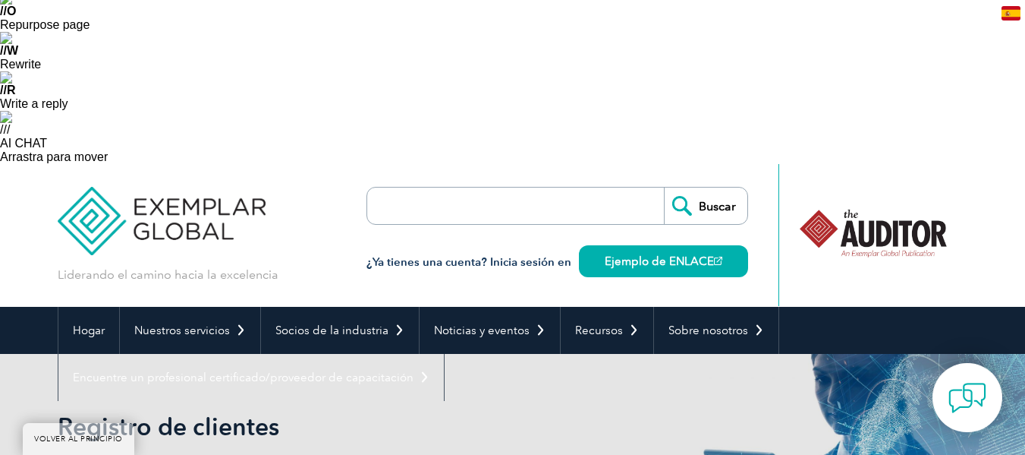
paste input "Wings E-Training"
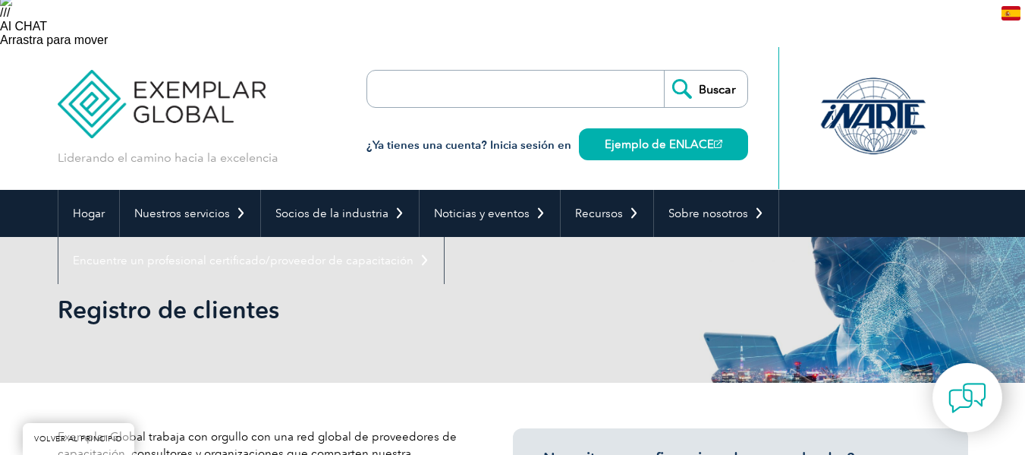
scroll to position [416, 0]
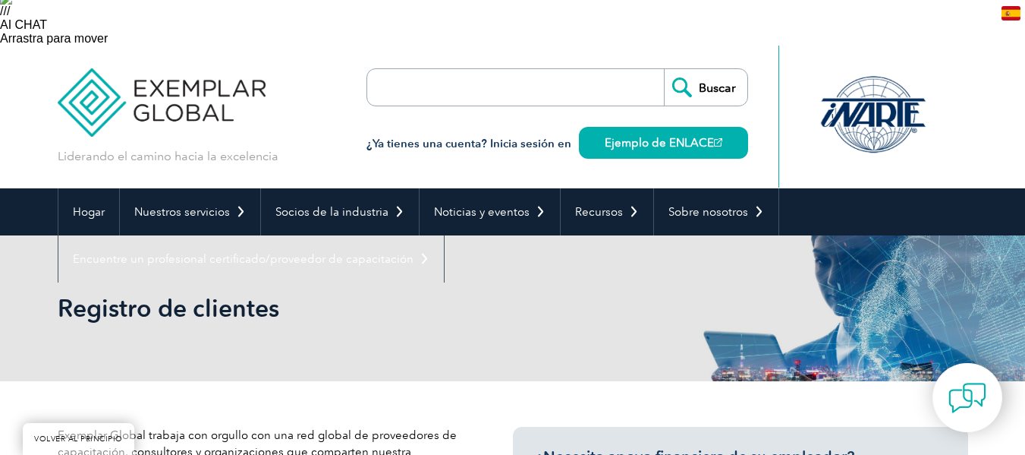
type input "Wings E-Training"
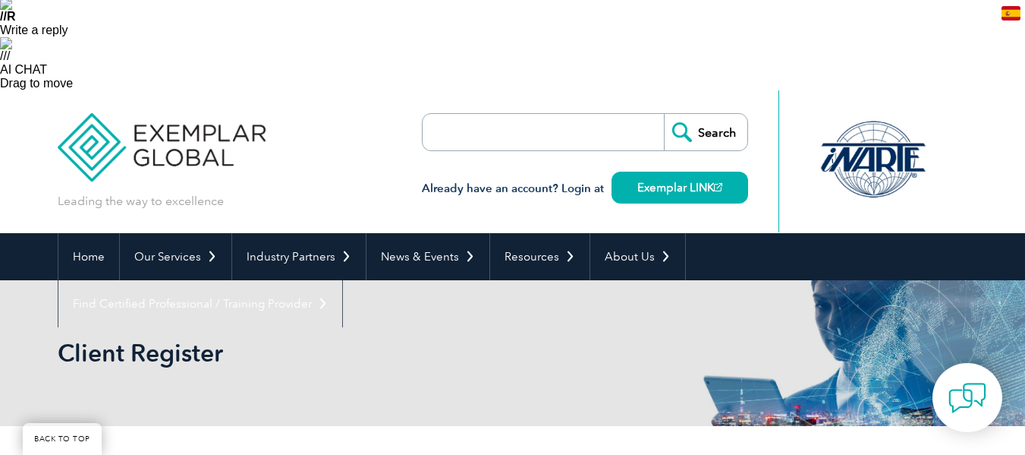
type input "Buscar"
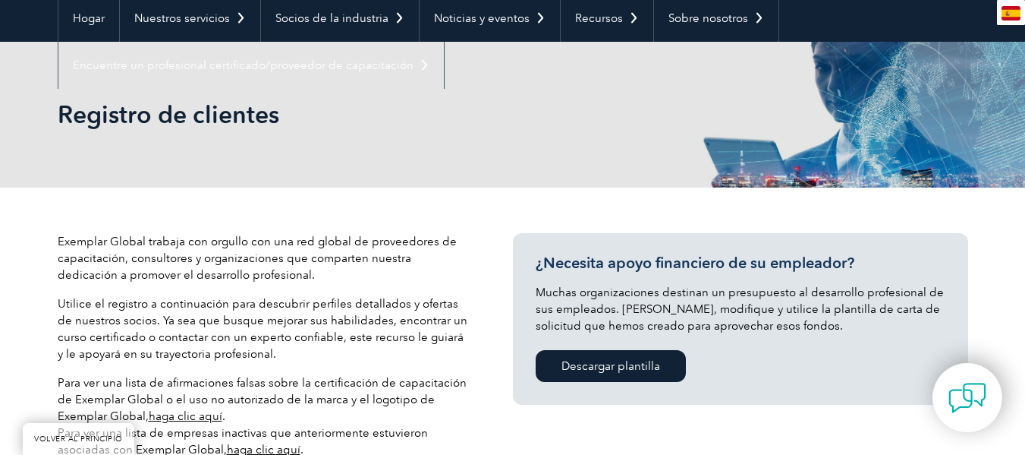
scroll to position [537, 0]
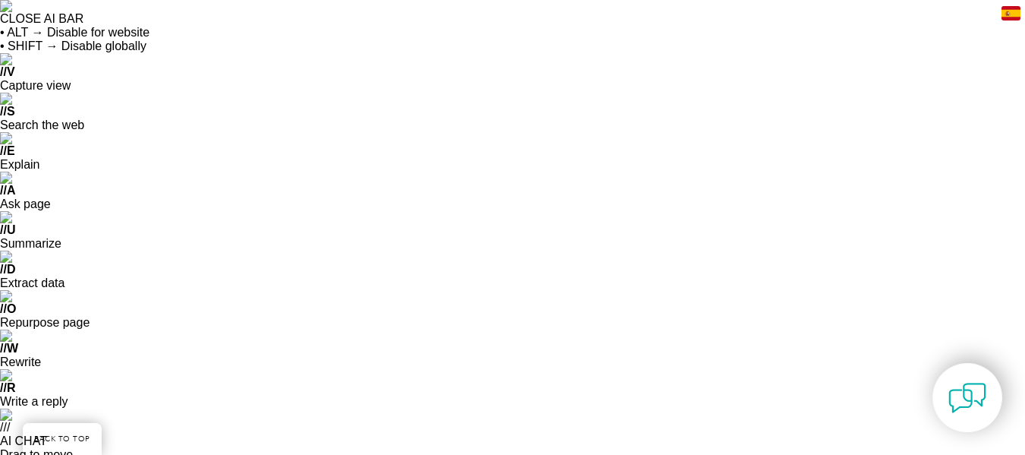
select select "[GEOGRAPHIC_DATA]"
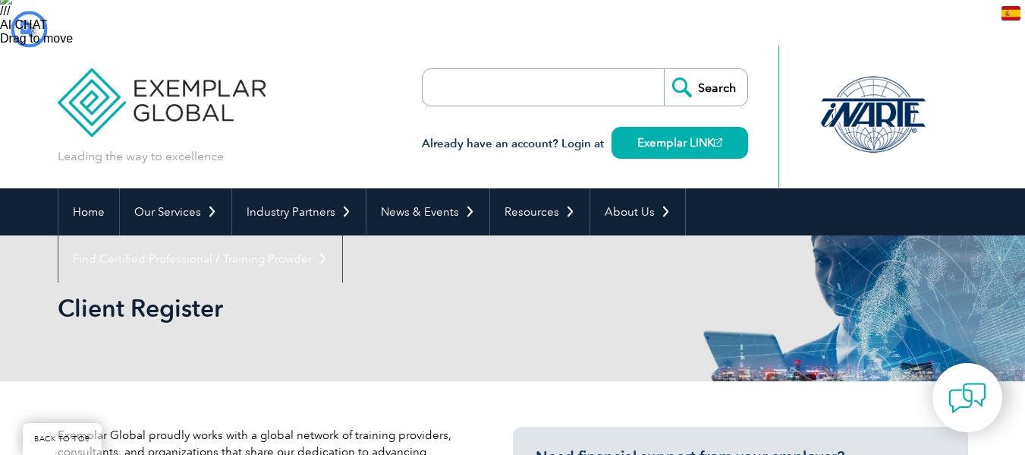
scroll to position [416, 0]
type input "Buscar"
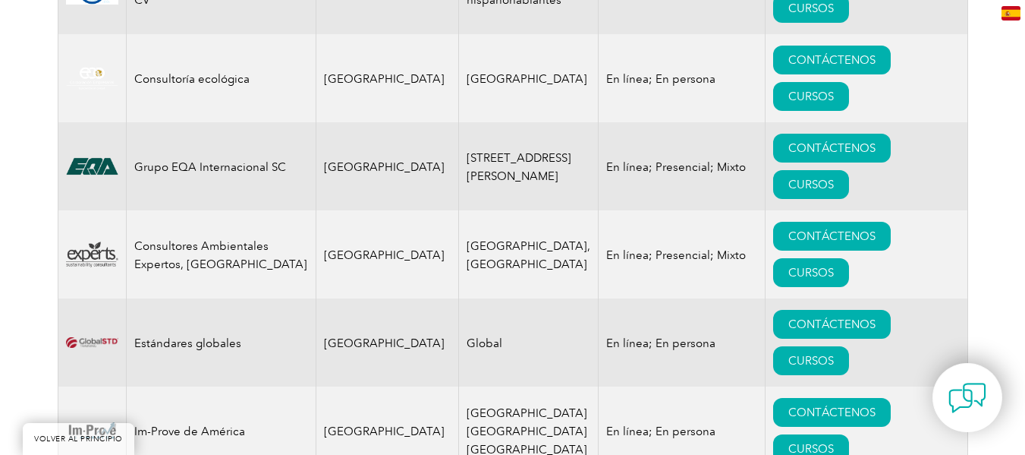
scroll to position [1351, 0]
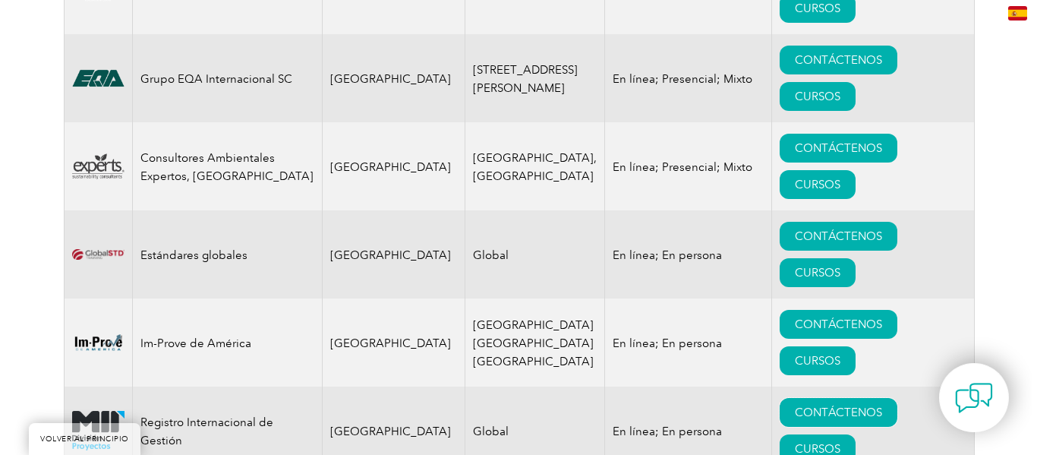
scroll to position [1440, 0]
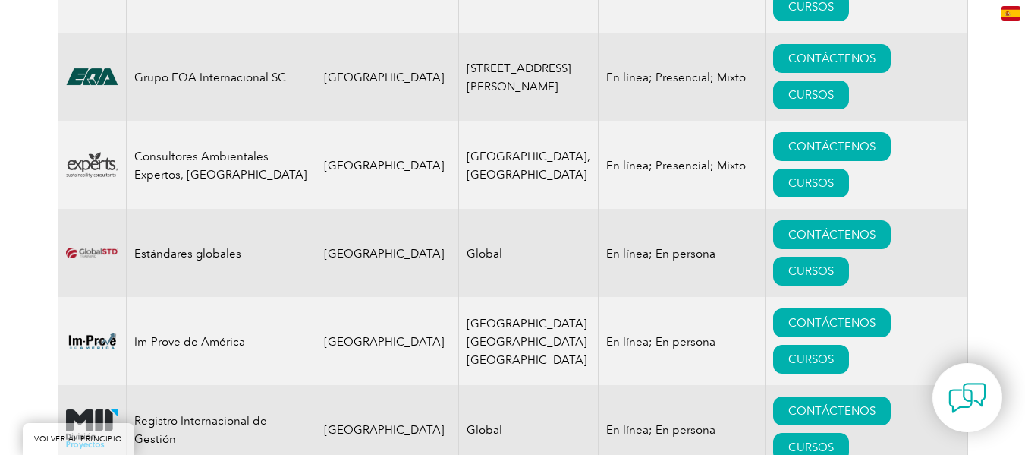
drag, startPoint x: 137, startPoint y: 178, endPoint x: 429, endPoint y: 174, distance: 292.2
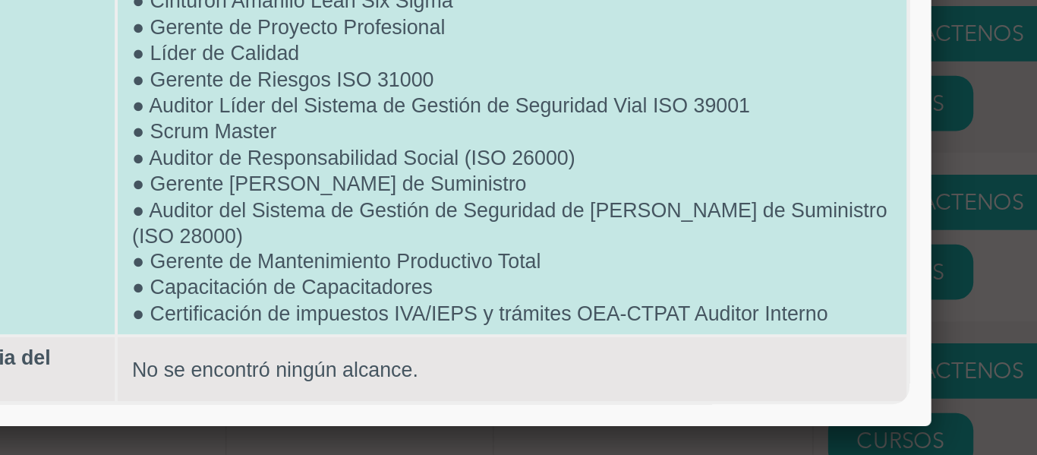
scroll to position [1439, 0]
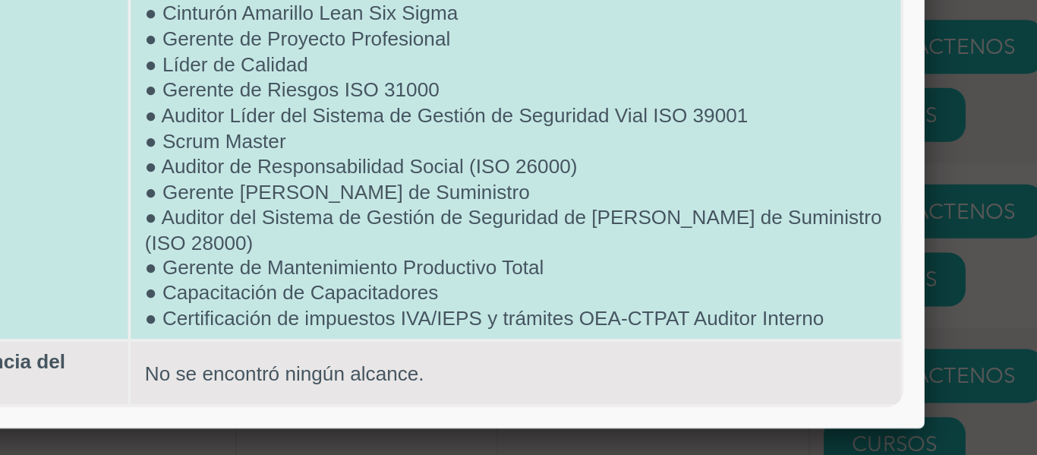
click at [107, 8] on font "● Certificación de impuestos IVA/IEPS y trámites OEA-CTPAT Auditor Interno" at bounding box center [152, 11] width 364 height 12
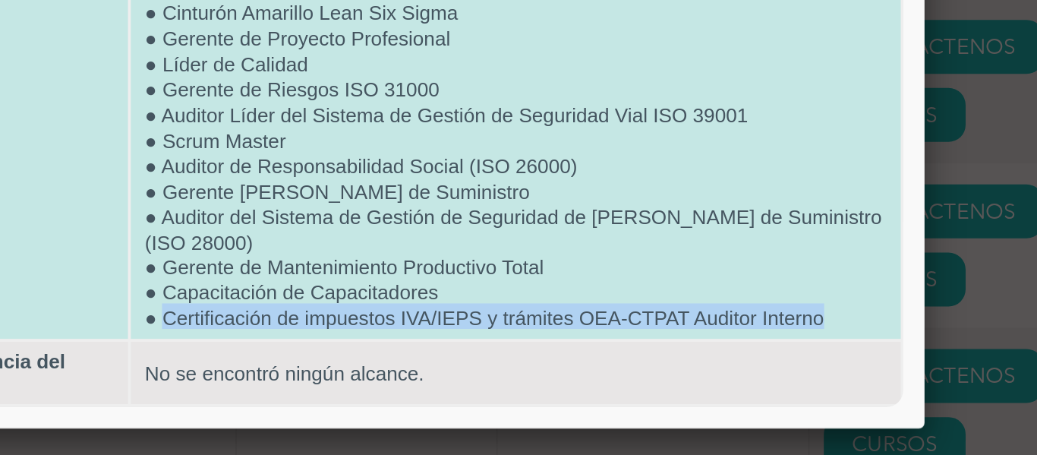
drag, startPoint x: 353, startPoint y: 12, endPoint x: -11, endPoint y: 8, distance: 364.3
copy font "Certificación de impuestos IVA/IEPS y trámites OEA-CTPAT Auditor Interno"
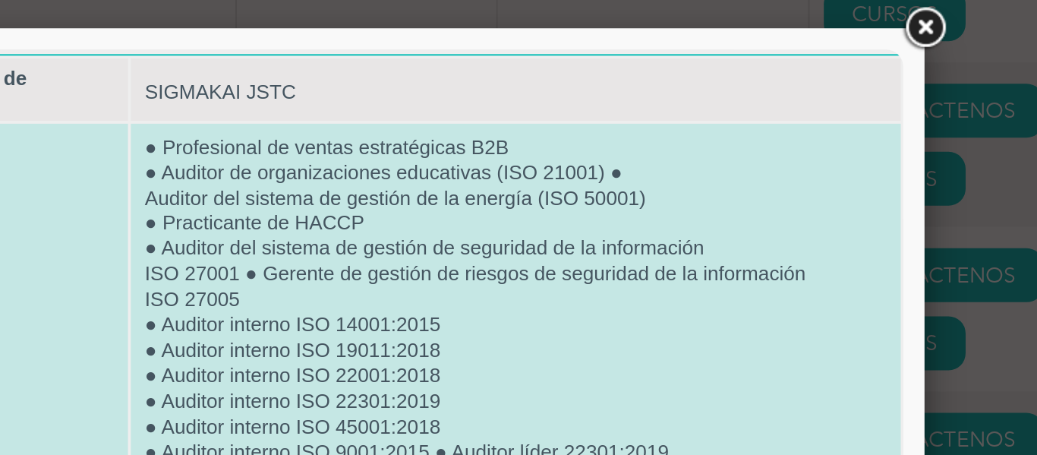
scroll to position [0, 0]
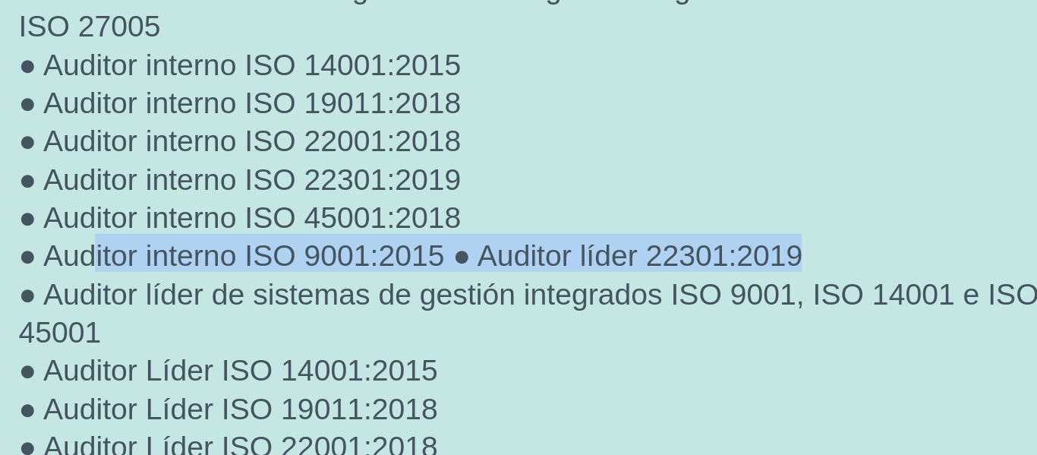
drag, startPoint x: -43, startPoint y: -156, endPoint x: -307, endPoint y: -155, distance: 264.9
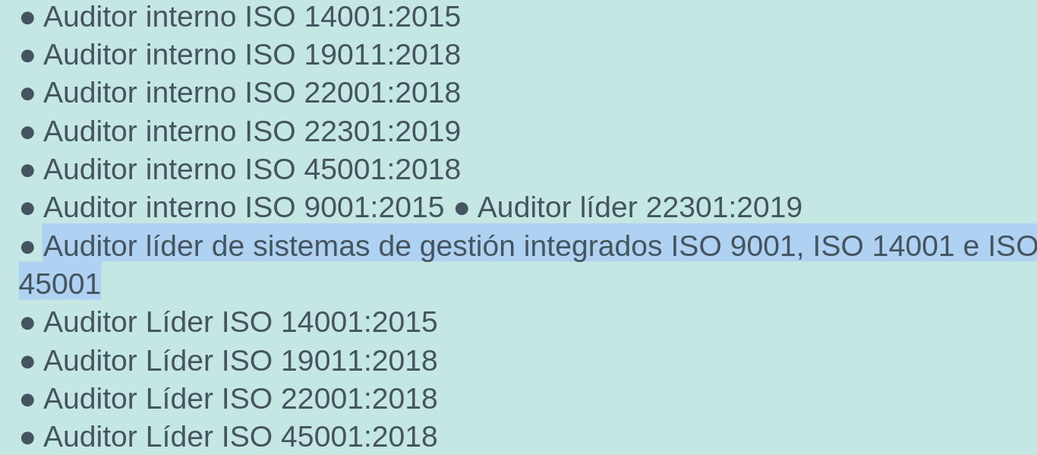
drag, startPoint x: -303, startPoint y: -172, endPoint x: -325, endPoint y: -188, distance: 27.2
copy font "Auditor líder de sistemas de gestión integrados ISO 9001, ISO 14001 e ISO 45001"
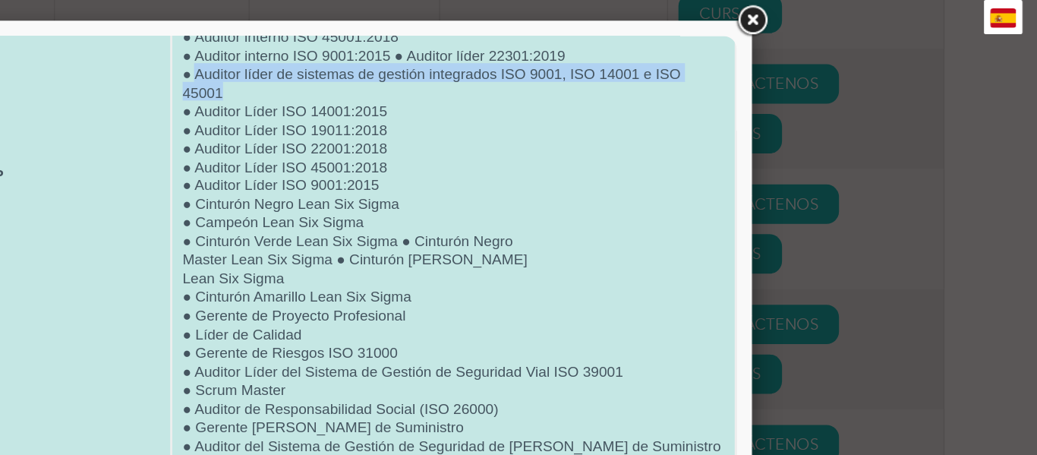
scroll to position [1437, 0]
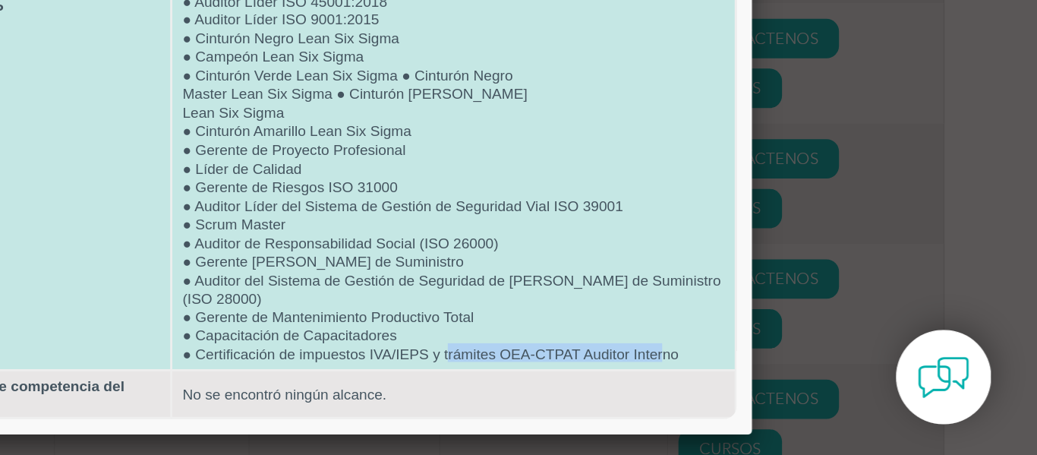
drag, startPoint x: 310, startPoint y: 225, endPoint x: 467, endPoint y: 222, distance: 157.1
click at [467, 222] on font "● Certificación de impuestos IVA/IEPS y trámites OEA-CTPAT Auditor Interno" at bounding box center [291, 225] width 364 height 12
drag, startPoint x: 477, startPoint y: 223, endPoint x: 123, endPoint y: 226, distance: 354.5
click at [123, 226] on font "● Certificación de impuestos IVA/IEPS y trámites OEA-CTPAT Auditor Interno" at bounding box center [291, 225] width 364 height 12
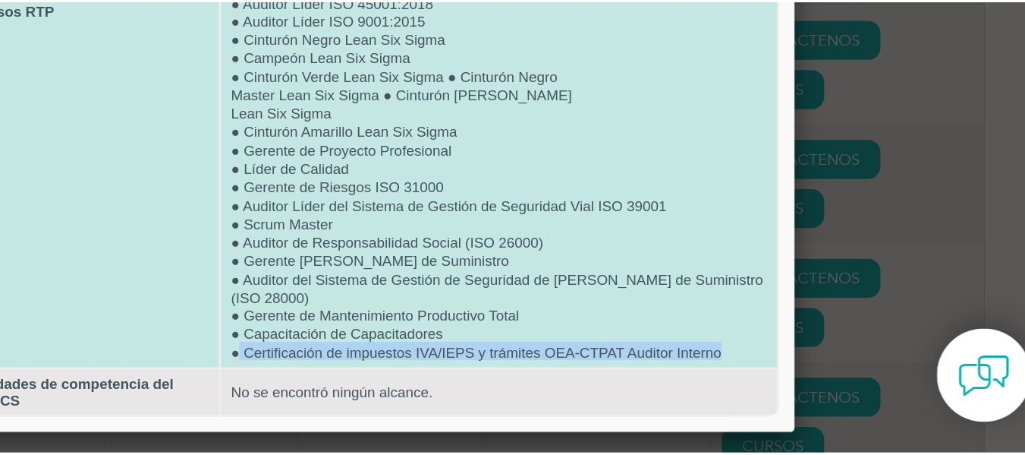
scroll to position [1436, 0]
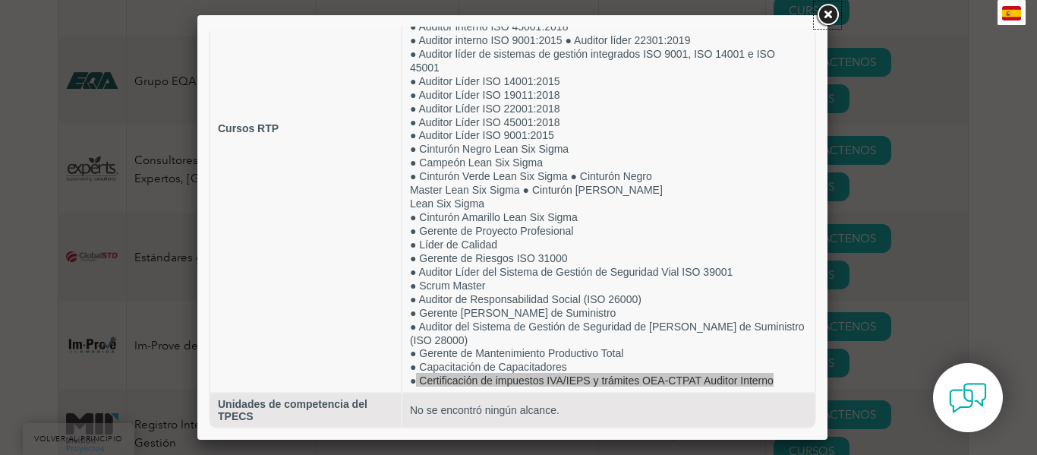
drag, startPoint x: 830, startPoint y: 11, endPoint x: 823, endPoint y: 27, distance: 17.7
click at [830, 11] on link at bounding box center [827, 15] width 27 height 27
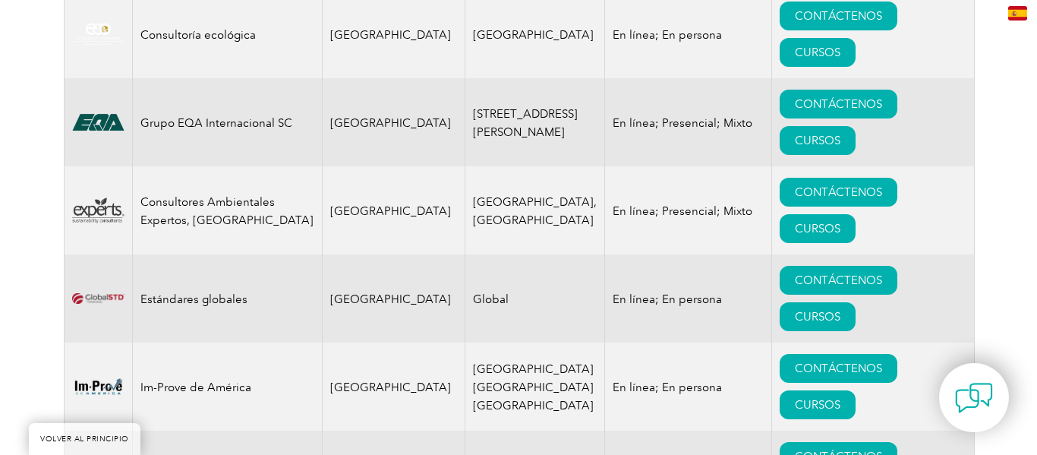
scroll to position [1391, 0]
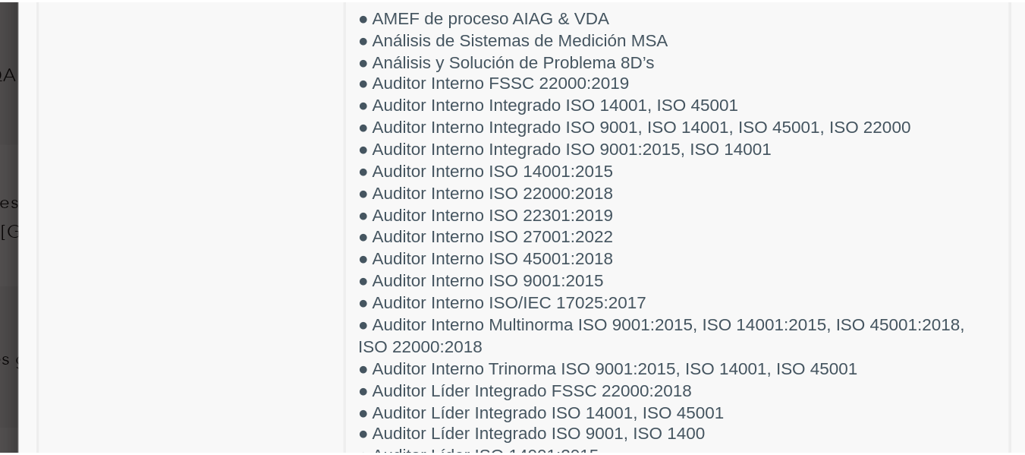
scroll to position [0, 0]
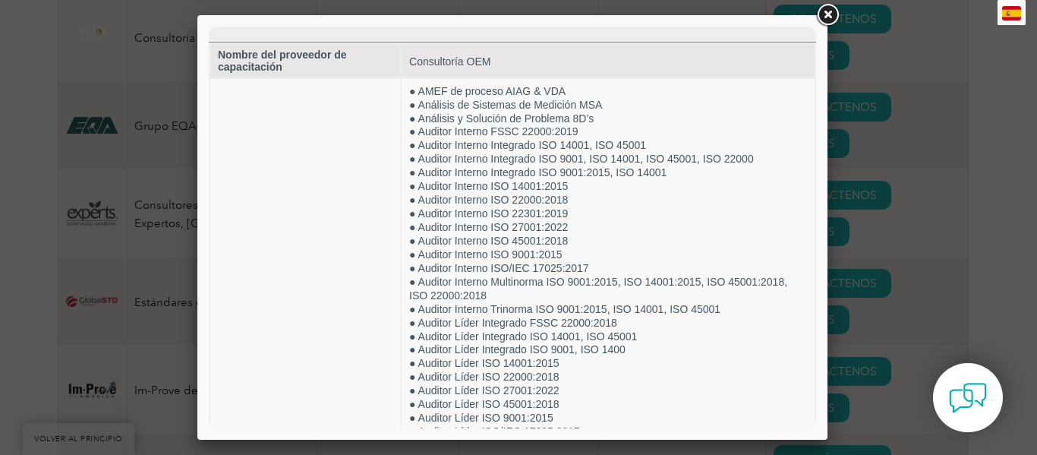
click at [823, 14] on link at bounding box center [827, 15] width 27 height 27
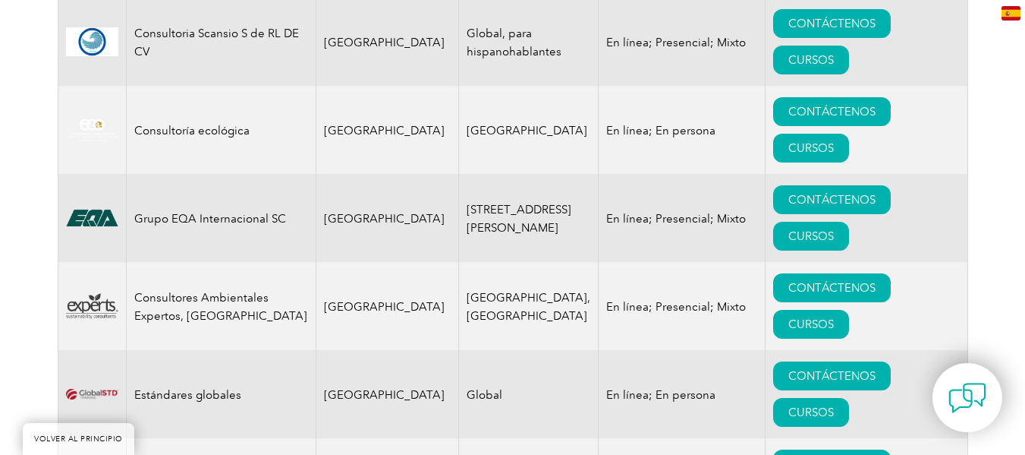
scroll to position [1293, 0]
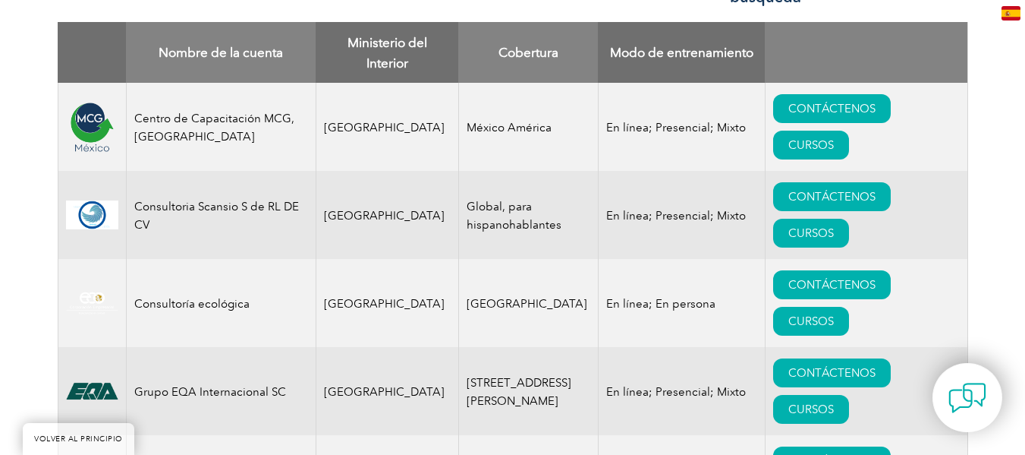
scroll to position [1125, 0]
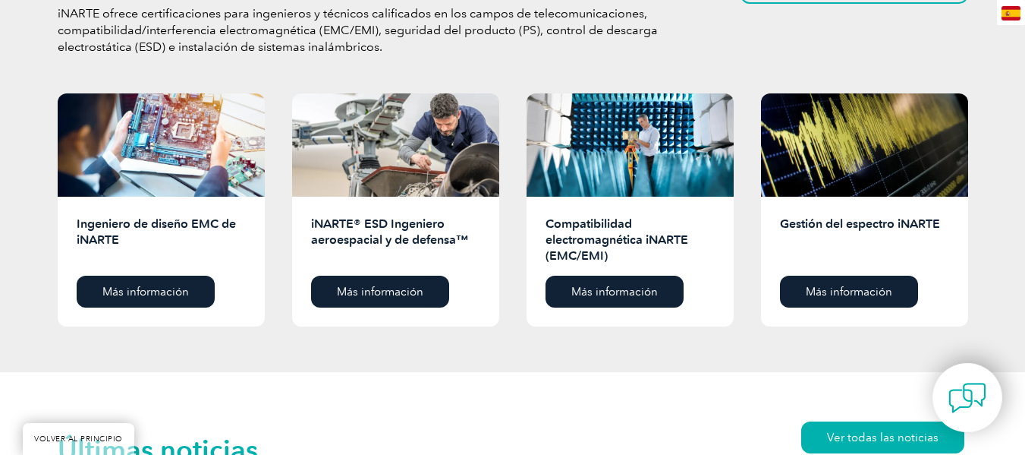
scroll to position [2521, 0]
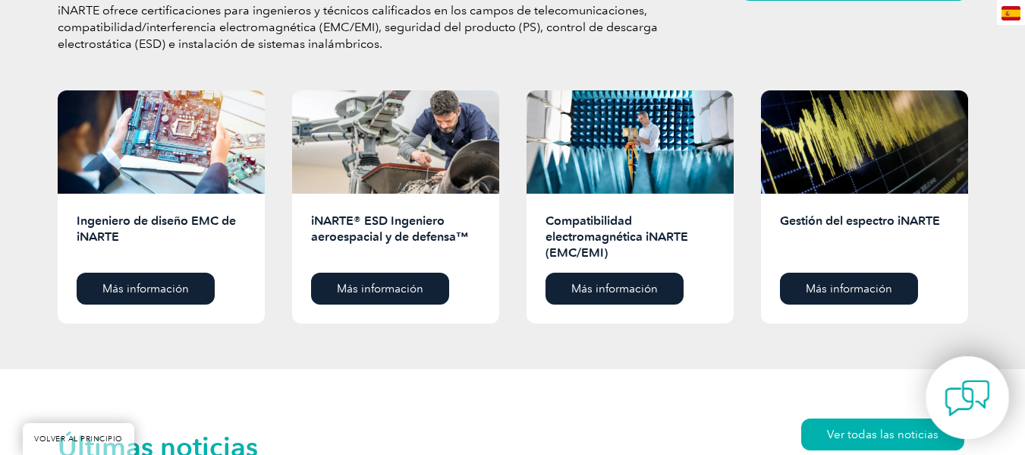
click at [973, 395] on img at bounding box center [968, 398] width 46 height 46
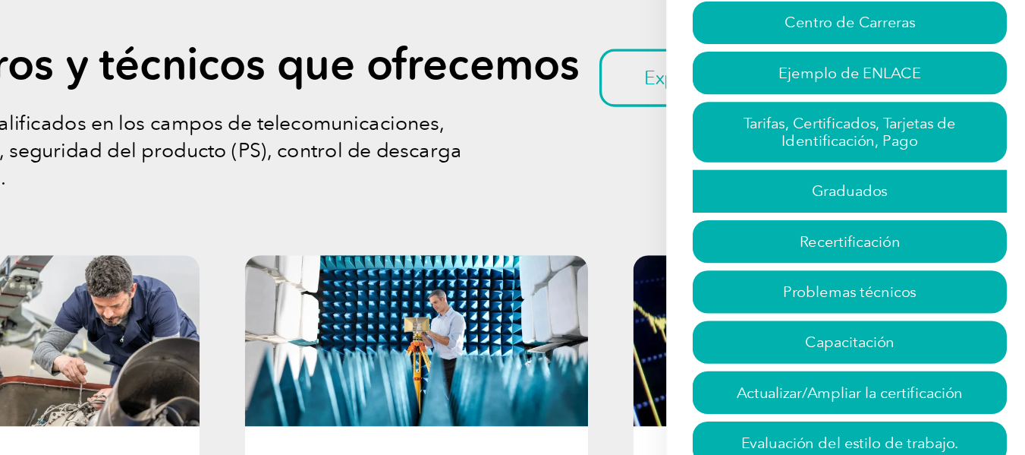
scroll to position [2456, 0]
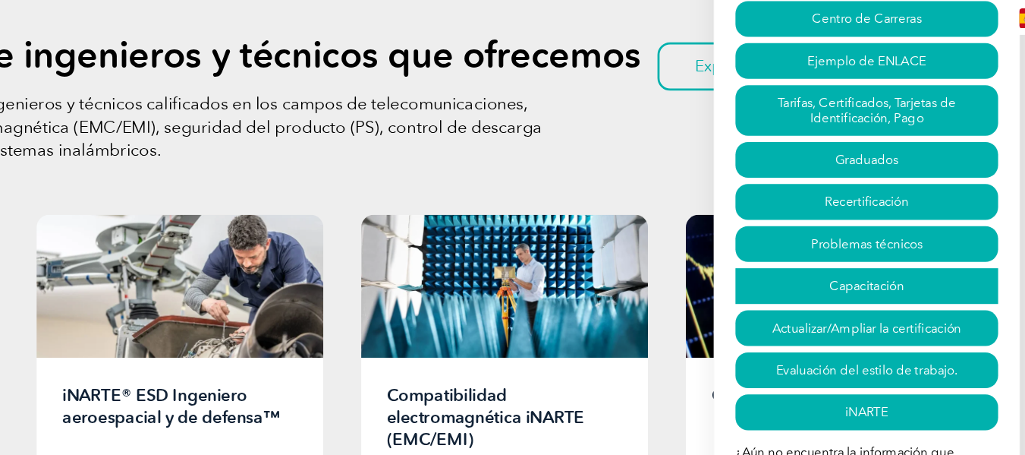
click at [888, 208] on font "Capacitación" at bounding box center [892, 206] width 54 height 11
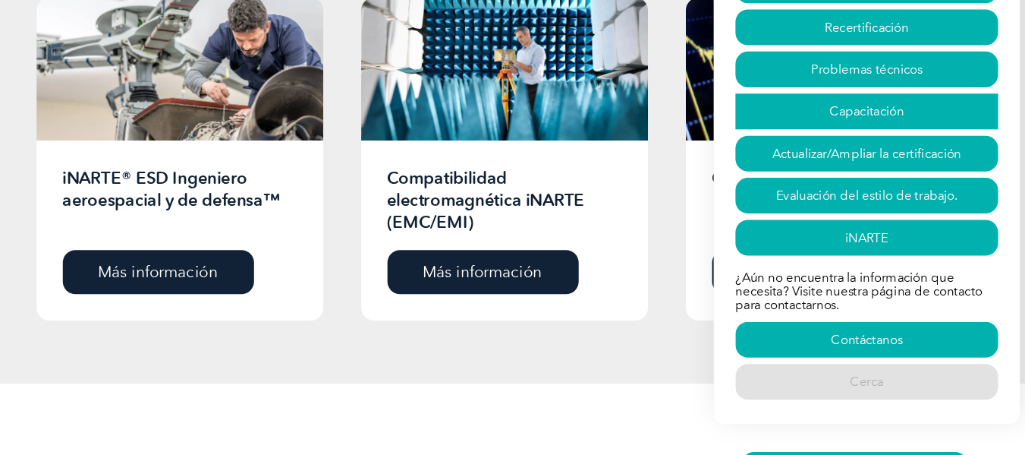
scroll to position [2485, 0]
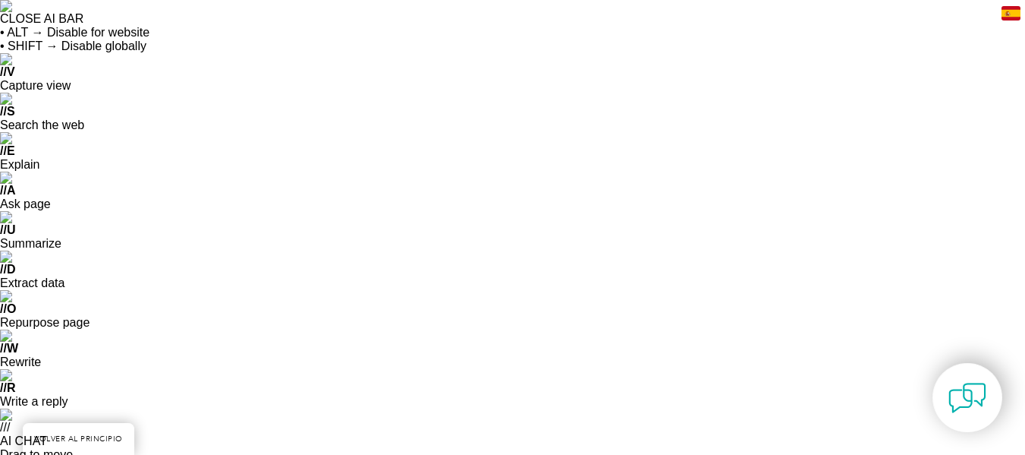
scroll to position [2485, 0]
select select "[GEOGRAPHIC_DATA]"
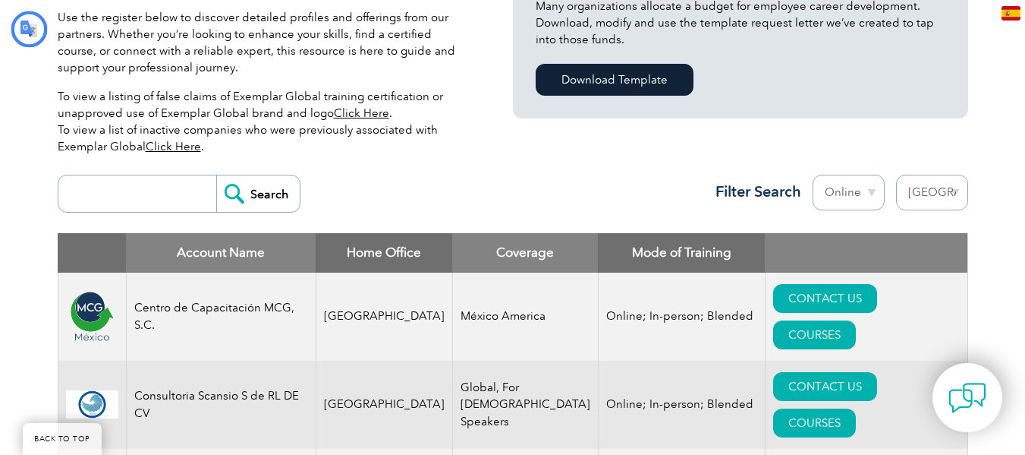
type input "Buscar"
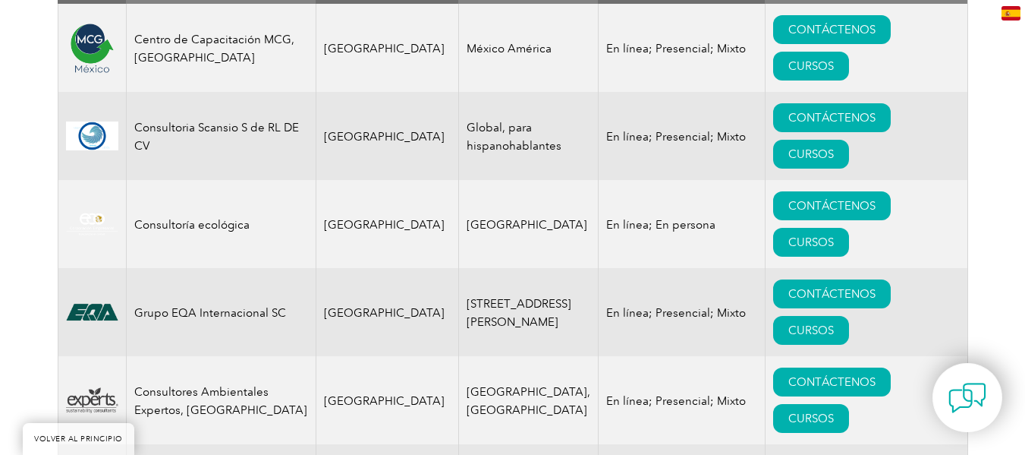
scroll to position [1204, 0]
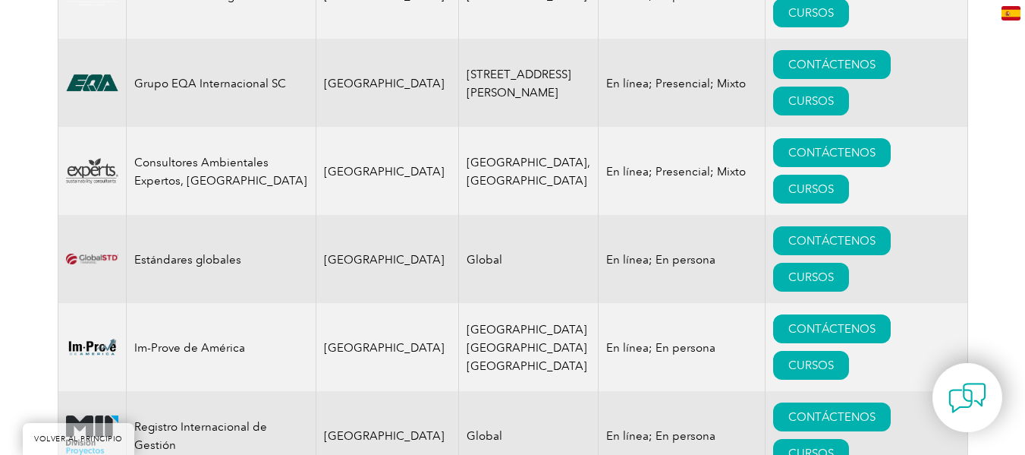
scroll to position [1434, 0]
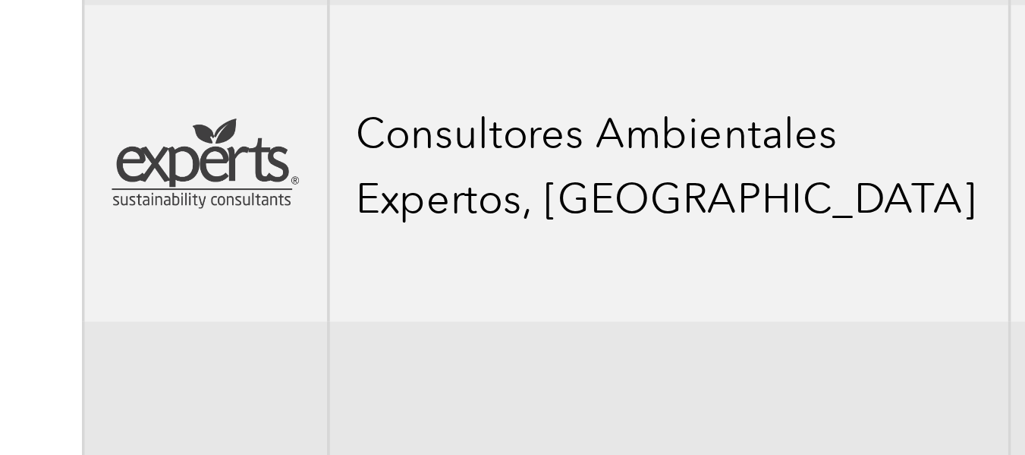
drag, startPoint x: 138, startPoint y: 186, endPoint x: 222, endPoint y: 187, distance: 84.2
copy font "SIGMAKAI JSTC"
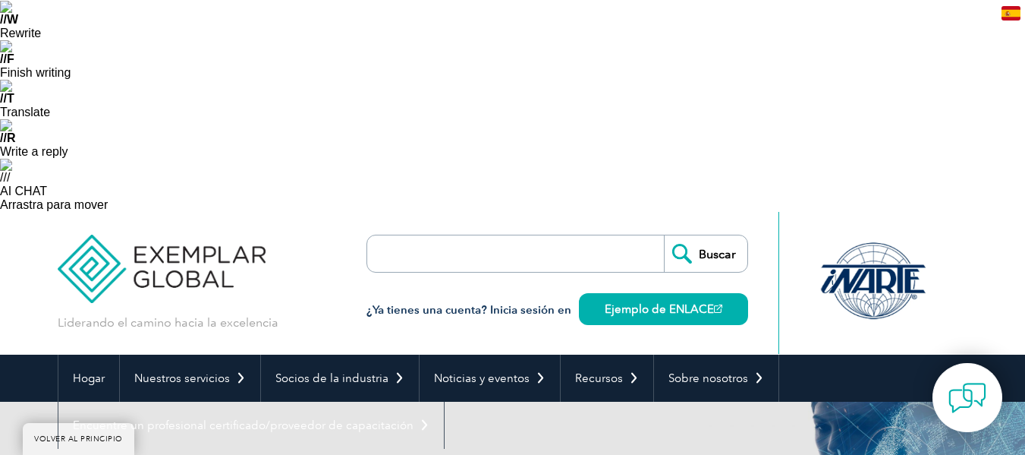
scroll to position [250, 0]
